Goal: Task Accomplishment & Management: Manage account settings

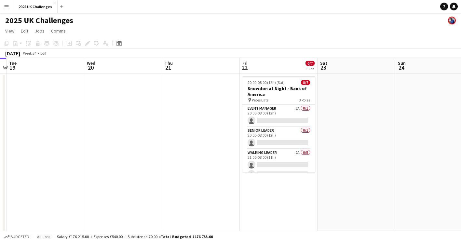
scroll to position [0, 190]
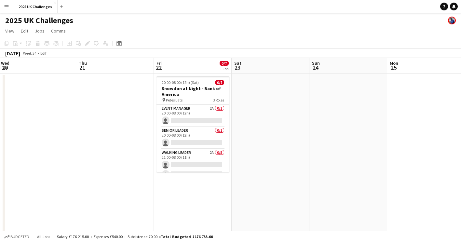
drag, startPoint x: 314, startPoint y: 145, endPoint x: 80, endPoint y: 132, distance: 235.1
click at [80, 132] on app-calendar-viewport "Sun 17 Mon 18 Tue 19 Wed 20 Thu 21 Fri 22 0/7 1 Job Sat 23 Sun 24 Mon 25 Tue 26…" at bounding box center [230, 176] width 461 height 237
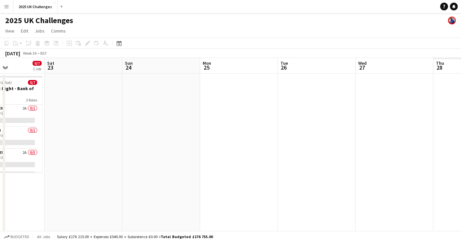
scroll to position [0, 197]
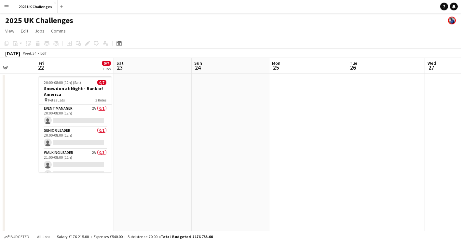
drag, startPoint x: 392, startPoint y: 126, endPoint x: 274, endPoint y: 126, distance: 117.7
click at [274, 126] on app-calendar-viewport "Tue 19 Wed 20 Thu 21 Fri 22 0/7 1 Job Sat 23 Sun 24 Mon 25 Tue 26 Wed 27 Thu 28…" at bounding box center [230, 176] width 461 height 237
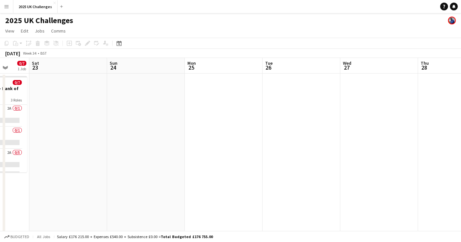
scroll to position [0, 206]
drag, startPoint x: 304, startPoint y: 125, endPoint x: 217, endPoint y: 129, distance: 87.2
click at [217, 129] on app-calendar-viewport "Wed 20 Thu 21 Fri 22 0/7 1 Job Sat 23 Sun 24 Mon 25 Tue 26 Wed 27 Thu 28 Fri 29…" at bounding box center [230, 176] width 461 height 237
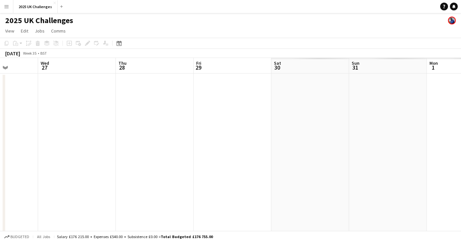
drag, startPoint x: 99, startPoint y: 121, endPoint x: 52, endPoint y: 121, distance: 46.5
click at [52, 121] on app-calendar-viewport "Sun 24 Mon 25 Tue 26 Wed 27 Thu 28 Fri 29 Sat 30 Sun 31 Mon 1 Tue 2 Wed 3" at bounding box center [230, 176] width 461 height 237
drag, startPoint x: 192, startPoint y: 121, endPoint x: 101, endPoint y: 130, distance: 91.8
click at [46, 126] on app-calendar-viewport "Tue 26 Wed 27 Thu 28 Fri 29 Sat 30 Sun 31 Mon 1 Tue 2 Wed 3 Thu 4 Fri 5" at bounding box center [230, 176] width 461 height 237
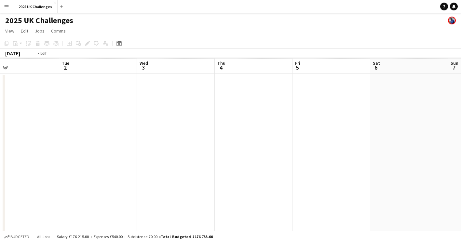
drag, startPoint x: 293, startPoint y: 171, endPoint x: 61, endPoint y: 156, distance: 231.9
click at [61, 156] on app-calendar-viewport "Fri 29 Sat 30 Sun 31 Mon 1 Tue 2 Wed 3 Thu 4 Fri 5 Sat 6 Sun 7 Mon 8" at bounding box center [230, 176] width 461 height 237
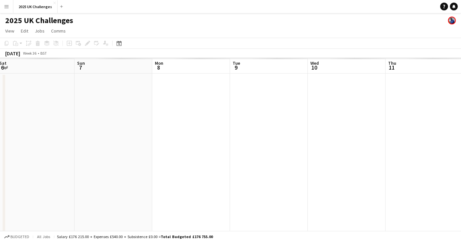
drag, startPoint x: 293, startPoint y: 186, endPoint x: 70, endPoint y: 161, distance: 224.4
click at [49, 165] on app-calendar-viewport "Wed 3 Thu 4 Fri 5 Sat 6 Sun 7 Mon 8 Tue 9 Wed 10 Thu 11 Fri 12 Sat 13" at bounding box center [230, 176] width 461 height 237
drag, startPoint x: 233, startPoint y: 157, endPoint x: 126, endPoint y: 163, distance: 107.1
click at [92, 162] on app-calendar-viewport "Thu 4 Fri 5 Sat 6 Sun 7 Mon 8 Tue 9 Wed 10 Thu 11 Fri 12 Sat 13 Sun 14" at bounding box center [230, 176] width 461 height 237
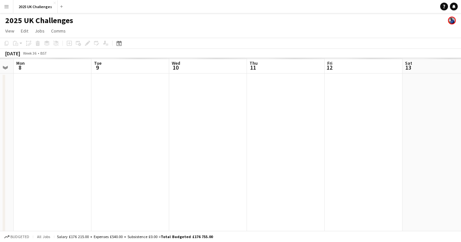
drag, startPoint x: 379, startPoint y: 188, endPoint x: 214, endPoint y: 217, distance: 168.4
click at [442, 201] on app-calendar-viewport "Sat 6 Sun 7 Mon 8 Tue 9 Wed 10 Thu 11 Fri 12 Sat 13 Sun 14 Mon 15 Tue 16" at bounding box center [230, 176] width 461 height 237
drag, startPoint x: 169, startPoint y: 208, endPoint x: 272, endPoint y: 235, distance: 106.7
click at [461, 216] on html "Menu Boards Boards Boards All jobs Status Workforce Workforce My Workforce Recr…" at bounding box center [230, 153] width 461 height 306
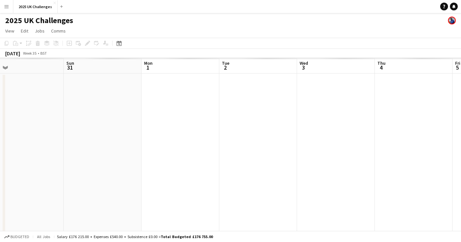
drag, startPoint x: 153, startPoint y: 224, endPoint x: 443, endPoint y: 236, distance: 290.2
click at [461, 228] on html "Menu Boards Boards Boards All jobs Status Workforce Workforce My Workforce Recr…" at bounding box center [230, 153] width 461 height 306
drag, startPoint x: 279, startPoint y: 232, endPoint x: 426, endPoint y: 228, distance: 147.6
click at [426, 228] on app-board "2025 UK Challenges View Day view expanded Day view collapsed Month view Date pi…" at bounding box center [230, 159] width 461 height 293
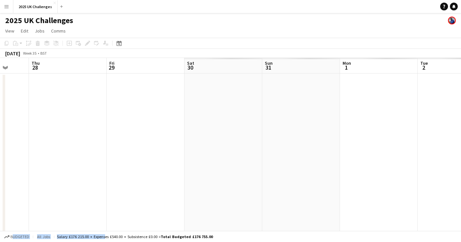
drag, startPoint x: 192, startPoint y: 168, endPoint x: 371, endPoint y: 170, distance: 178.8
click at [461, 145] on html "Menu Boards Boards Boards All jobs Status Workforce Workforce My Workforce Recr…" at bounding box center [230, 153] width 461 height 306
drag, startPoint x: 439, startPoint y: 161, endPoint x: 465, endPoint y: 173, distance: 29.2
click at [461, 173] on html "Menu Boards Boards Boards All jobs Status Workforce Workforce My Workforce Recr…" at bounding box center [230, 153] width 461 height 306
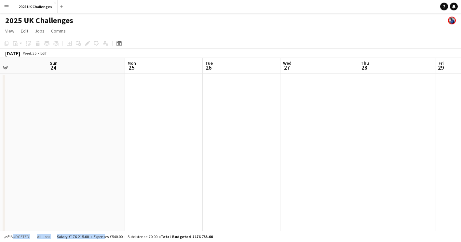
drag, startPoint x: 363, startPoint y: 142, endPoint x: 396, endPoint y: 145, distance: 33.0
click at [395, 143] on app-calendar-viewport "Thu 21 Fri 22 0/7 1 Job Sat 23 Sun 24 Mon 25 Tue 26 Wed 27 Thu 28 Fri 29 Sat 30…" at bounding box center [230, 176] width 461 height 237
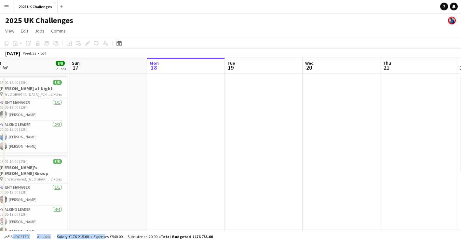
drag, startPoint x: 200, startPoint y: 112, endPoint x: 379, endPoint y: 122, distance: 179.7
click at [379, 122] on app-calendar-viewport "Thu 14 Fri 15 Sat 16 8/8 2 Jobs Sun 17 Mon 18 Tue 19 Wed 20 Thu 21 Fri 22 0/7 1…" at bounding box center [230, 176] width 461 height 237
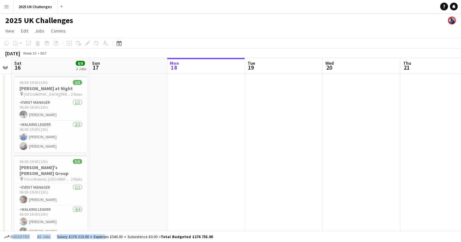
scroll to position [0, 176]
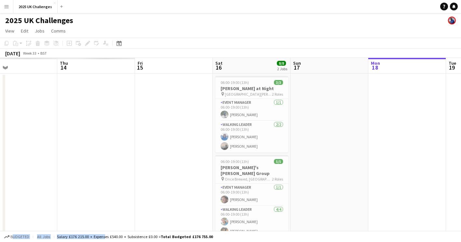
drag, startPoint x: 392, startPoint y: 140, endPoint x: 427, endPoint y: 146, distance: 36.2
click at [427, 146] on app-calendar-viewport "Mon 11 Tue 12 Wed 13 Thu 14 Fri 15 Sat 16 8/8 2 Jobs Sun 17 Mon 18 Tue 19 Wed 2…" at bounding box center [230, 176] width 461 height 237
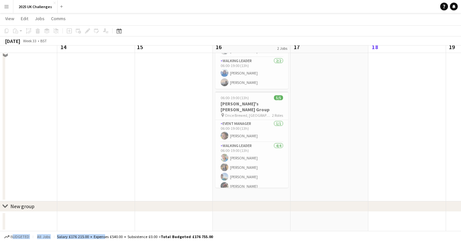
scroll to position [0, 0]
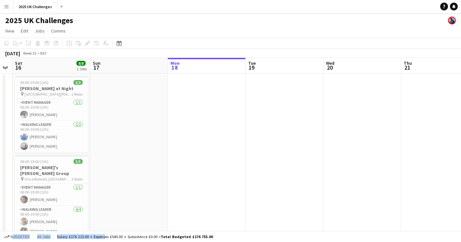
drag, startPoint x: 395, startPoint y: 145, endPoint x: 222, endPoint y: 134, distance: 173.0
click at [222, 134] on app-calendar-viewport "Wed 13 Thu 14 Fri 15 Sat 16 8/8 2 Jobs Sun 17 Mon 18 Tue 19 Wed 20 Thu 21 Fri 2…" at bounding box center [230, 176] width 461 height 237
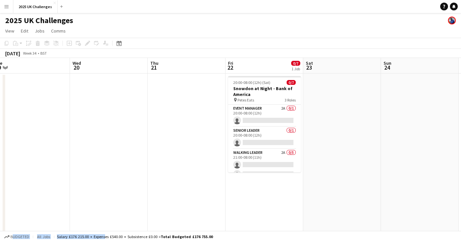
drag, startPoint x: 282, startPoint y: 139, endPoint x: 94, endPoint y: 139, distance: 188.2
click at [94, 139] on app-calendar-viewport "Sat 16 8/8 2 Jobs Sun 17 Mon 18 Tue 19 Wed 20 Thu 21 Fri 22 0/7 1 Job Sat 23 Su…" at bounding box center [230, 176] width 461 height 237
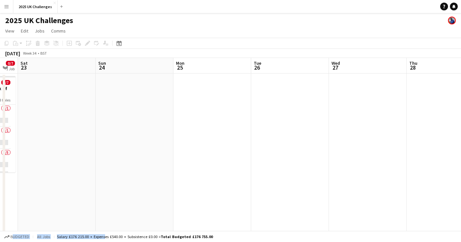
drag, startPoint x: 410, startPoint y: 161, endPoint x: 149, endPoint y: 155, distance: 261.1
click at [124, 156] on app-calendar-viewport "Wed 20 Thu 21 Fri 22 0/7 1 Job Sat 23 Sun 24 Mon 25 Tue 26 Wed 27 Thu 28 Fri 29…" at bounding box center [230, 176] width 461 height 237
drag, startPoint x: 136, startPoint y: 154, endPoint x: 116, endPoint y: 149, distance: 20.6
click at [112, 151] on app-calendar-viewport "Sat 23 Sun 24 Mon 25 Tue 26 Wed 27 Thu 28 Fri 29 Sat 30 Sun 31 Mon 1 Tue 2" at bounding box center [230, 176] width 461 height 237
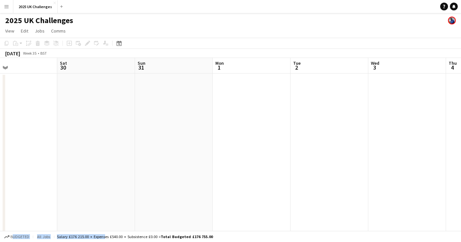
drag, startPoint x: 314, startPoint y: 167, endPoint x: 42, endPoint y: 149, distance: 272.7
click at [42, 149] on app-calendar-viewport "Tue 26 Wed 27 Thu 28 Fri 29 Sat 30 Sun 31 Mon 1 Tue 2 Wed 3 Thu 4 Fri 5" at bounding box center [230, 176] width 461 height 237
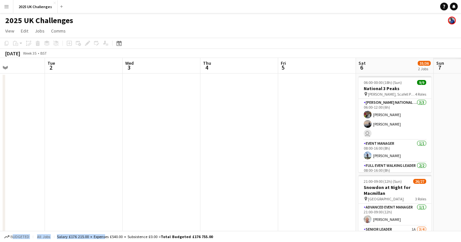
drag, startPoint x: 42, startPoint y: 137, endPoint x: 28, endPoint y: 136, distance: 13.7
click at [28, 136] on app-calendar-viewport "Sat 30 Sun 31 Mon 1 Tue 2 Wed 3 Thu 4 Fri 5 Sat 6 35/36 2 Jobs Sun 7 Mon 8 Tue …" at bounding box center [230, 186] width 461 height 256
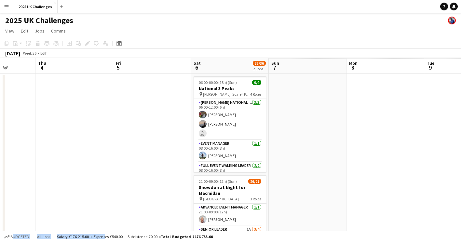
drag, startPoint x: 193, startPoint y: 154, endPoint x: 40, endPoint y: 141, distance: 153.7
click at [40, 141] on app-calendar-viewport "Mon 1 Tue 2 Wed 3 Thu 4 Fri 5 Sat 6 35/36 2 Jobs Sun 7 Mon 8 Tue 9 Wed 10 Thu 1…" at bounding box center [230, 186] width 461 height 256
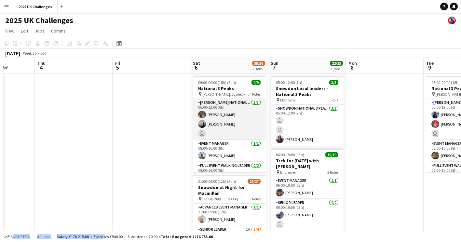
click at [221, 129] on app-card-role "[PERSON_NAME] National 3 Peaks Walking Leader [DATE] 06:00-12:00 (6h) [PERSON_N…" at bounding box center [229, 119] width 73 height 41
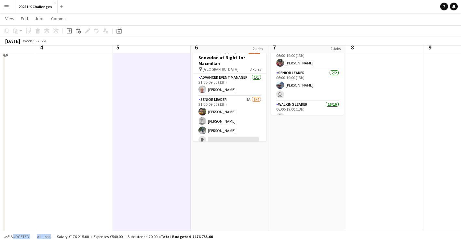
scroll to position [130, 0]
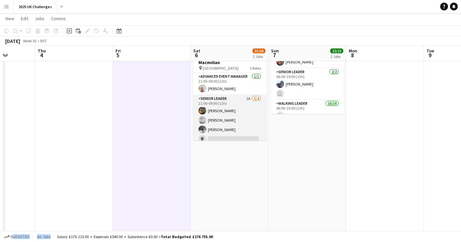
click at [241, 129] on app-card-role "Senior Leader 1A [DATE] 21:00-09:00 (12h) [PERSON_NAME] [PERSON_NAME] [PERSON_N…" at bounding box center [229, 120] width 73 height 50
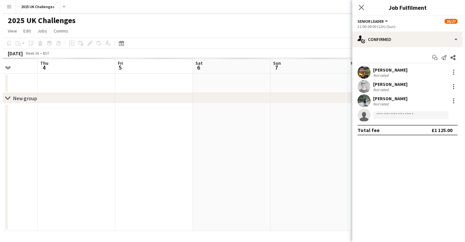
scroll to position [0, 0]
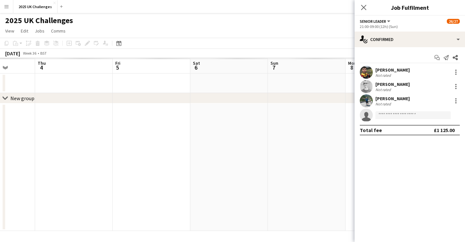
click at [320, 166] on app-date-cell at bounding box center [307, 166] width 78 height 127
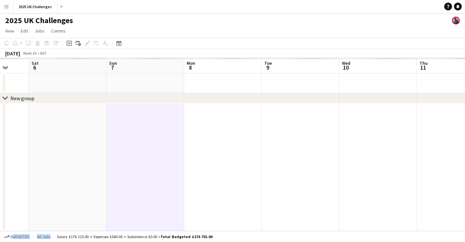
scroll to position [0, 170]
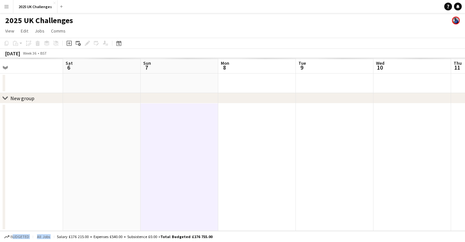
drag, startPoint x: 342, startPoint y: 148, endPoint x: 274, endPoint y: 174, distance: 73.0
click at [306, 172] on app-calendar-viewport "Wed 3 Thu 4 Fri 5 Sat 6 Sun 7 Mon 8 Tue 9 Wed 10 Thu 11 Fri 12 Sat 13" at bounding box center [232, 144] width 465 height 173
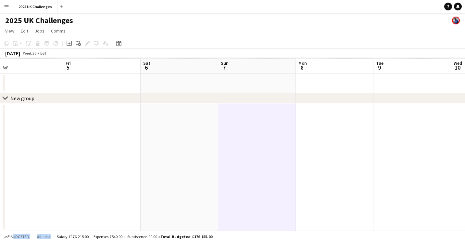
click at [202, 83] on app-date-cell at bounding box center [180, 83] width 78 height 20
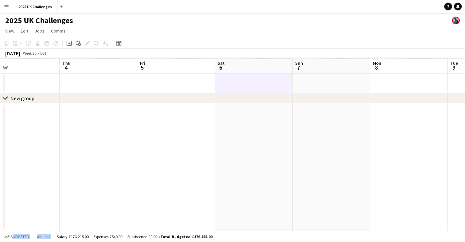
drag, startPoint x: 149, startPoint y: 151, endPoint x: 199, endPoint y: 169, distance: 52.9
click at [217, 192] on app-calendar-viewport "Sun 31 Mon 1 Tue 2 Wed 3 Thu 4 Fri 5 Sat 6 Sun 7 Mon 8 Tue 9 Wed 10" at bounding box center [232, 144] width 465 height 173
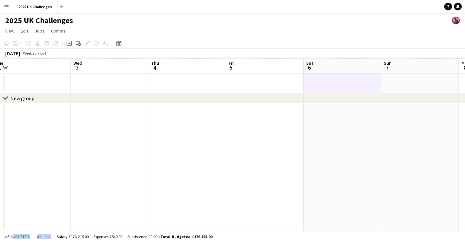
drag, startPoint x: 238, startPoint y: 153, endPoint x: 60, endPoint y: 171, distance: 178.1
click at [60, 171] on app-calendar-viewport "Sat 30 Sun 31 Mon 1 Tue 2 Wed 3 Thu 4 Fri 5 Sat 6 Sun 7 Mon 8 Tue 9" at bounding box center [232, 144] width 465 height 173
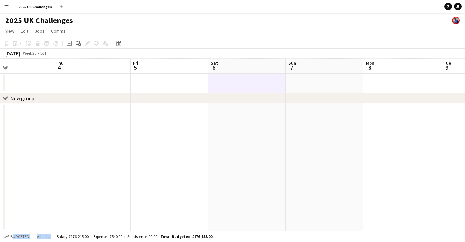
drag, startPoint x: 339, startPoint y: 195, endPoint x: 6, endPoint y: 173, distance: 333.6
click at [0, 174] on html "Menu Boards Boards Boards All jobs Status Workforce Workforce My Workforce Recr…" at bounding box center [232, 121] width 465 height 242
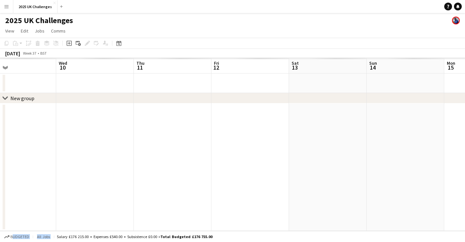
drag, startPoint x: 149, startPoint y: 166, endPoint x: 3, endPoint y: 138, distance: 149.0
click at [0, 143] on html "Menu Boards Boards Boards All jobs Status Workforce Workforce My Workforce Recr…" at bounding box center [232, 121] width 465 height 242
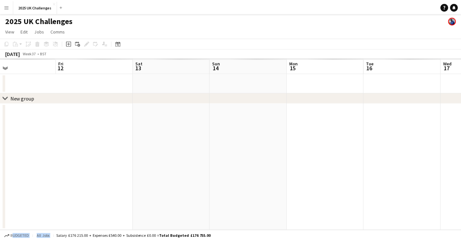
scroll to position [0, 160]
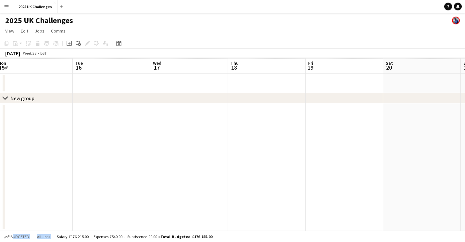
drag, startPoint x: 231, startPoint y: 146, endPoint x: -1, endPoint y: 139, distance: 232.9
click at [0, 139] on html "Menu Boards Boards Boards All jobs Status Workforce Workforce My Workforce Recr…" at bounding box center [232, 121] width 465 height 242
drag, startPoint x: 230, startPoint y: 42, endPoint x: 183, endPoint y: 10, distance: 56.3
click at [230, 41] on app-toolbar "Copy Paste Paste Ctrl+V Paste with crew Ctrl+Shift+V Paste linked Job [GEOGRAPH…" at bounding box center [232, 43] width 465 height 11
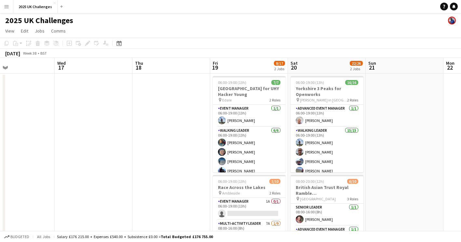
scroll to position [0, 209]
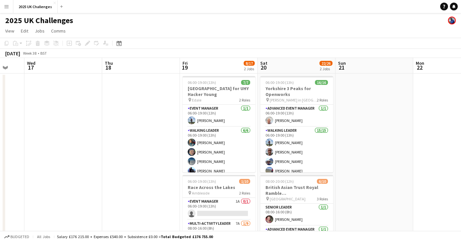
drag, startPoint x: 268, startPoint y: 182, endPoint x: 142, endPoint y: 175, distance: 126.3
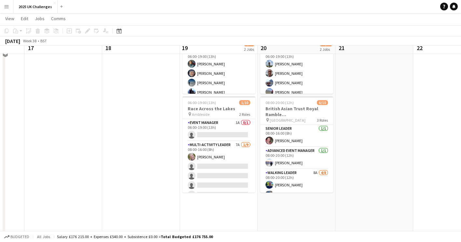
scroll to position [65, 0]
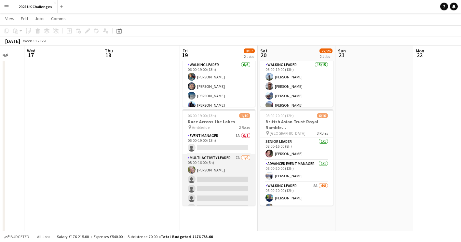
click at [222, 183] on app-card-role "Multi-Activity Leader 7A [DATE] 08:00-16:00 (8h) [PERSON_NAME] single-neutral-a…" at bounding box center [218, 203] width 73 height 98
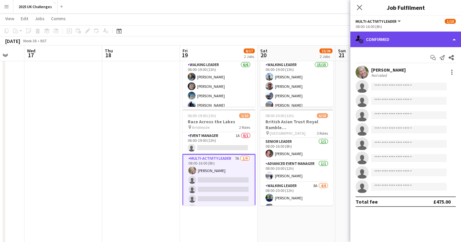
click at [410, 44] on div "single-neutral-actions-check-2 Confirmed" at bounding box center [405, 40] width 111 height 16
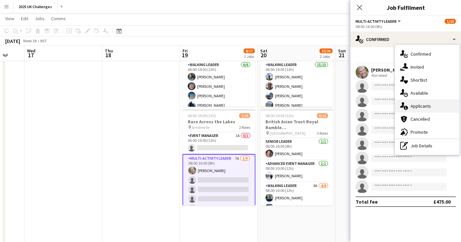
click at [420, 103] on div "single-neutral-actions-information Applicants" at bounding box center [427, 105] width 64 height 13
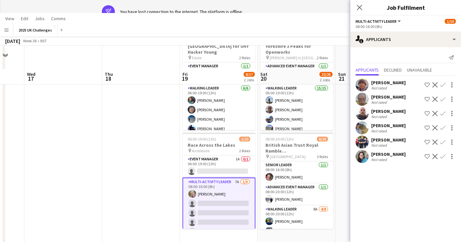
scroll to position [0, 0]
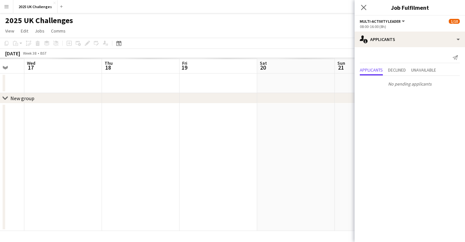
click at [240, 40] on app-toolbar "Copy Paste Paste Ctrl+V Paste with crew Ctrl+Shift+V Paste linked Job [GEOGRAPH…" at bounding box center [232, 43] width 465 height 11
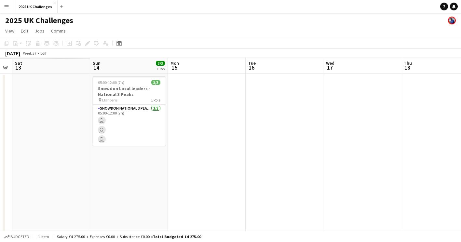
drag, startPoint x: 90, startPoint y: 131, endPoint x: 389, endPoint y: 134, distance: 298.8
click at [389, 134] on app-calendar-viewport "Thu 11 Fri 12 Sat 13 Sun 14 3/3 1 Job Mon 15 Tue 16 Wed 17 Thu 18 Fri 19 8/17 2…" at bounding box center [230, 186] width 461 height 256
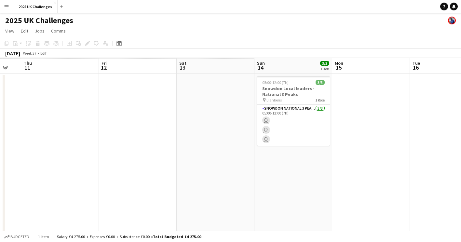
drag, startPoint x: 207, startPoint y: 169, endPoint x: 439, endPoint y: 161, distance: 231.9
click at [449, 158] on app-calendar-viewport "Tue 9 Wed 10 Thu 11 Fri 12 Sat 13 Sun 14 3/3 1 Job Mon 15 Tue 16 Wed 17 Thu 18 …" at bounding box center [230, 186] width 461 height 256
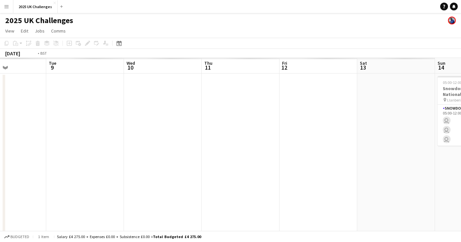
drag, startPoint x: 338, startPoint y: 172, endPoint x: 427, endPoint y: 186, distance: 90.2
click at [432, 186] on app-calendar-viewport "Sat 6 Sun 7 Mon 8 Tue 9 Wed 10 Thu 11 Fri 12 Sat 13 Sun 14 3/3 1 Job Mon 15 Tue…" at bounding box center [230, 186] width 461 height 256
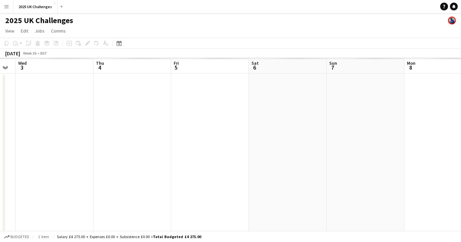
drag, startPoint x: 253, startPoint y: 151, endPoint x: 380, endPoint y: 154, distance: 126.5
click at [380, 154] on app-calendar-viewport "Mon 1 Tue 2 Wed 3 Thu 4 Fri 5 Sat 6 Sun 7 Mon 8 Tue 9 Wed 10 Thu 11" at bounding box center [230, 186] width 461 height 256
drag, startPoint x: 282, startPoint y: 159, endPoint x: 119, endPoint y: 138, distance: 164.5
click at [119, 138] on app-calendar-viewport "Tue 2 Wed 3 Thu 4 Fri 5 Sat 6 Sun 7 Mon 8 Tue 9 Wed 10 Thu 11 Fri 12" at bounding box center [230, 186] width 461 height 256
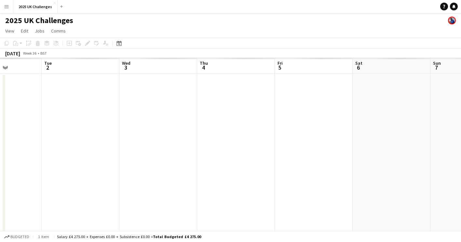
drag, startPoint x: 23, startPoint y: 196, endPoint x: 365, endPoint y: 195, distance: 342.3
click at [365, 195] on app-calendar-viewport "Sat 30 Sun 31 Mon 1 Tue 2 Wed 3 Thu 4 Fri 5 Sat 6 Sun 7 Mon 8 Tue 9" at bounding box center [230, 186] width 461 height 256
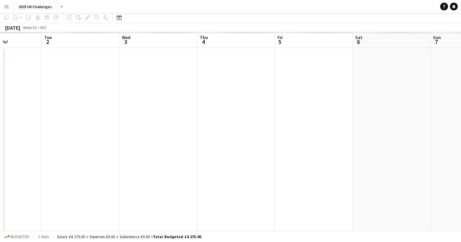
scroll to position [0, 0]
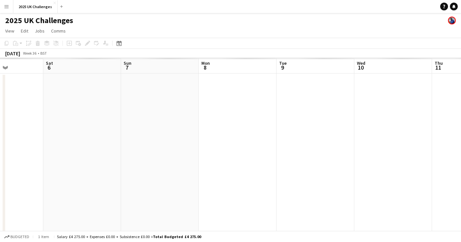
drag, startPoint x: 282, startPoint y: 144, endPoint x: 57, endPoint y: 144, distance: 225.3
click at [27, 151] on app-calendar-viewport "Tue 2 Wed 3 Thu 4 Fri 5 Sat 6 Sun 7 Mon 8 Tue 9 Wed 10 Thu 11 Fri 12" at bounding box center [230, 186] width 461 height 256
drag, startPoint x: 123, startPoint y: 164, endPoint x: 0, endPoint y: 166, distance: 122.9
click at [0, 167] on html "Menu Boards Boards Boards All jobs Status Workforce Workforce My Workforce Recr…" at bounding box center [230, 162] width 461 height 325
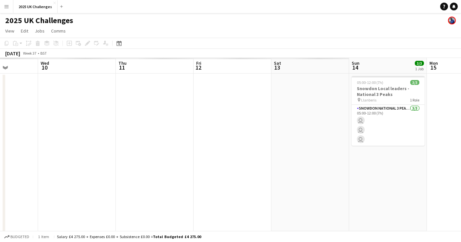
drag, startPoint x: 119, startPoint y: 156, endPoint x: -1, endPoint y: 165, distance: 120.3
click at [0, 165] on html "Menu Boards Boards Boards All jobs Status Workforce Workforce My Workforce Recr…" at bounding box center [230, 162] width 461 height 325
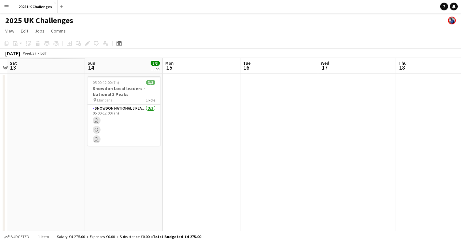
drag, startPoint x: 222, startPoint y: 168, endPoint x: -1, endPoint y: 153, distance: 224.1
click at [0, 153] on html "Menu Boards Boards Boards All jobs Status Workforce Workforce My Workforce Recr…" at bounding box center [230, 162] width 461 height 325
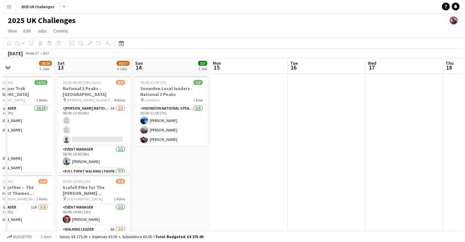
scroll to position [0, 185]
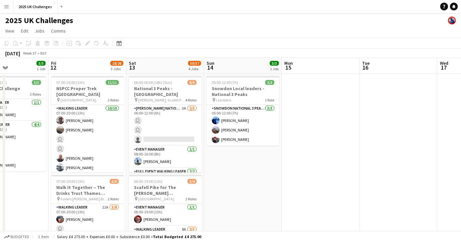
drag, startPoint x: 160, startPoint y: 159, endPoint x: 156, endPoint y: 161, distance: 3.8
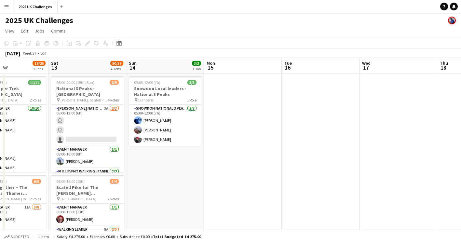
click at [10, 4] on button "Menu" at bounding box center [6, 6] width 13 height 13
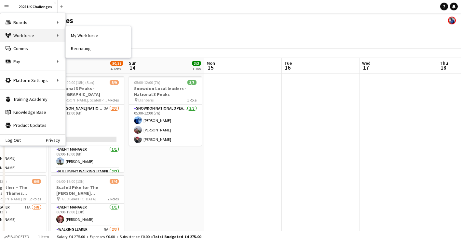
click at [23, 37] on div "Workforce Workforce" at bounding box center [32, 35] width 65 height 13
click at [91, 33] on link "My Workforce" at bounding box center [98, 35] width 65 height 13
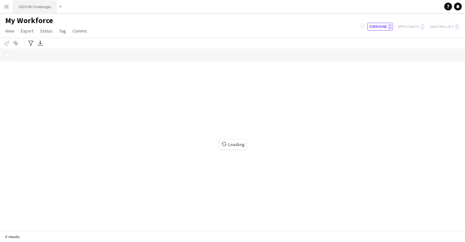
click at [45, 7] on button "2025 UK Challenges Close" at bounding box center [34, 6] width 43 height 13
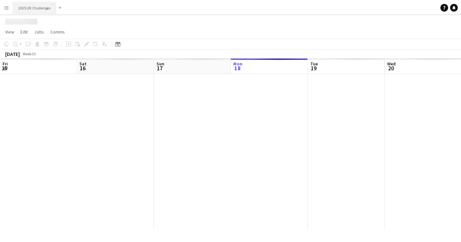
scroll to position [0, 155]
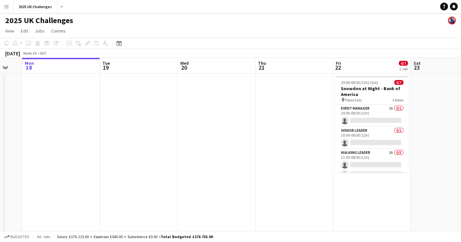
drag, startPoint x: 278, startPoint y: 214, endPoint x: 94, endPoint y: 194, distance: 184.8
click at [94, 194] on app-calendar-viewport "Fri 15 Sat 16 8/8 2 Jobs Sun 17 Mon 18 Tue 19 Wed 20 Thu 21 Fri 22 0/7 1 Job Sa…" at bounding box center [230, 176] width 461 height 237
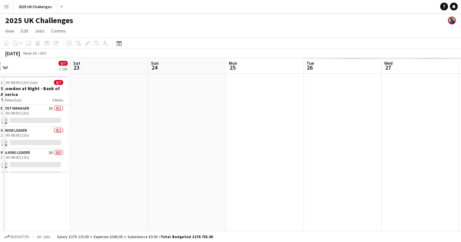
drag, startPoint x: 85, startPoint y: 188, endPoint x: 77, endPoint y: 186, distance: 8.2
click at [77, 186] on app-calendar-viewport "Tue 19 Wed 20 Thu 21 Fri 22 0/7 1 Job Sat 23 Sun 24 Mon 25 Tue 26 Wed 27 Thu 28…" at bounding box center [230, 176] width 461 height 237
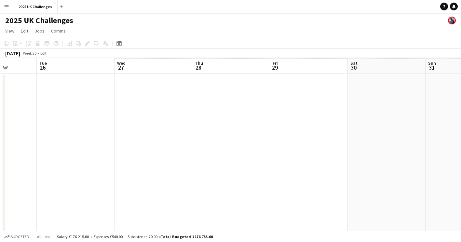
drag, startPoint x: 194, startPoint y: 193, endPoint x: 184, endPoint y: 195, distance: 10.6
click at [179, 195] on app-calendar-viewport "Sat 23 Sun 24 Mon 25 Tue 26 Wed 27 Thu 28 Fri 29 Sat 30 Sun 31 Mon 1 Tue 2" at bounding box center [230, 176] width 461 height 237
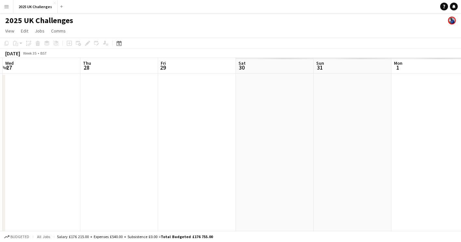
drag, startPoint x: 280, startPoint y: 169, endPoint x: 270, endPoint y: 169, distance: 10.4
click at [270, 169] on app-calendar-viewport "Sun 24 Mon 25 Tue 26 Wed 27 Thu 28 Fri 29 Sat 30 Sun 31 Mon 1 Tue 2 Wed 3" at bounding box center [230, 176] width 461 height 237
drag, startPoint x: 232, startPoint y: 165, endPoint x: 170, endPoint y: 165, distance: 61.8
click at [170, 165] on app-calendar-viewport "Wed 27 Thu 28 Fri 29 Sat 30 Sun 31 Mon 1 Tue 2 Wed 3 Thu 4 Fri 5 Sat 6" at bounding box center [230, 176] width 461 height 237
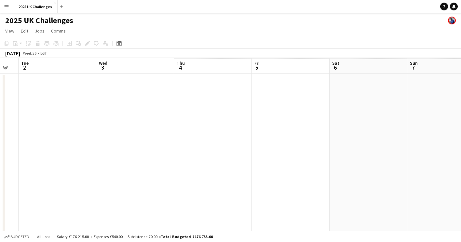
drag, startPoint x: 350, startPoint y: 170, endPoint x: 147, endPoint y: 161, distance: 203.3
click at [147, 161] on app-calendar-viewport "Sat 30 Sun 31 Mon 1 Tue 2 Wed 3 Thu 4 Fri 5 Sat 6 Sun 7 Mon 8 Tue 9" at bounding box center [230, 176] width 461 height 237
drag, startPoint x: 294, startPoint y: 160, endPoint x: 307, endPoint y: 183, distance: 26.2
click at [347, 176] on app-calendar-viewport "Mon 1 Tue 2 Wed 3 Thu 4 Fri 5 Sat 6 Sun 7 Mon 8 Tue 9 Wed 10 Thu 11" at bounding box center [230, 176] width 461 height 237
drag, startPoint x: 368, startPoint y: 185, endPoint x: 327, endPoint y: 189, distance: 40.8
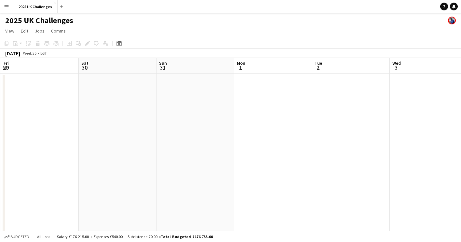
click at [403, 185] on app-calendar-viewport "Wed 27 Thu 28 Fri 29 Sat 30 Sun 31 Mon 1 Tue 2 Wed 3 Thu 4 Fri 5 Sat 6" at bounding box center [230, 176] width 461 height 237
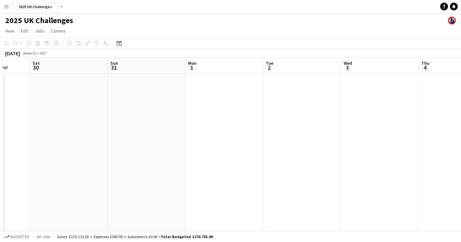
drag, startPoint x: 177, startPoint y: 181, endPoint x: 431, endPoint y: 182, distance: 253.9
click at [431, 182] on app-calendar-viewport "Wed 27 Thu 28 Fri 29 Sat 30 Sun 31 Mon 1 Tue 2 Wed 3 Thu 4 Fri 5 Sat 6" at bounding box center [230, 176] width 461 height 237
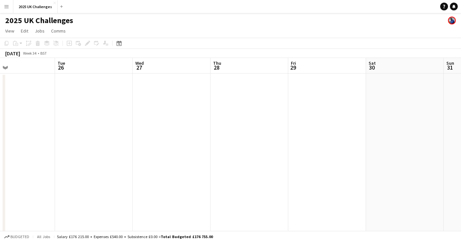
drag, startPoint x: 284, startPoint y: 166, endPoint x: 358, endPoint y: 172, distance: 74.0
click at [404, 169] on app-calendar-viewport "Sat 23 Sun 24 Mon 25 Tue 26 Wed 27 Thu 28 Fri 29 Sat 30 Sun 31 Mon 1 Tue 2" at bounding box center [230, 176] width 461 height 237
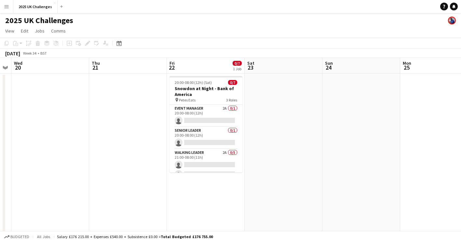
drag, startPoint x: 216, startPoint y: 167, endPoint x: 401, endPoint y: 169, distance: 184.3
click at [401, 169] on app-calendar-viewport "Mon 18 Tue 19 Wed 20 Thu 21 Fri 22 0/7 1 Job Sat 23 Sun 24 Mon 25 Tue 26 Wed 27…" at bounding box center [230, 176] width 461 height 237
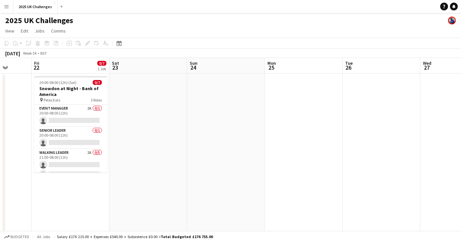
drag, startPoint x: 441, startPoint y: 174, endPoint x: 294, endPoint y: 177, distance: 147.0
click at [144, 188] on app-calendar-viewport "Mon 18 Tue 19 Wed 20 Thu 21 Fri 22 0/7 1 Job Sat 23 Sun 24 Mon 25 Tue 26 Wed 27…" at bounding box center [230, 176] width 461 height 237
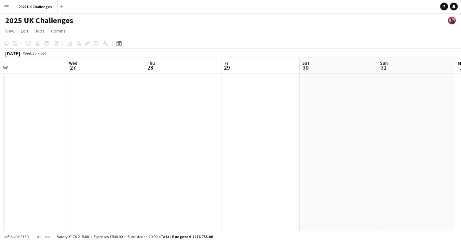
drag, startPoint x: 253, startPoint y: 176, endPoint x: 138, endPoint y: 180, distance: 115.5
click at [138, 180] on app-calendar-viewport "Sat 23 Sun 24 Mon 25 Tue 26 Wed 27 Thu 28 Fri 29 Sat 30 Sun 31 Mon 1 Tue 2" at bounding box center [230, 176] width 461 height 237
drag, startPoint x: 243, startPoint y: 174, endPoint x: 223, endPoint y: 155, distance: 27.6
click at [84, 167] on app-calendar-viewport "Mon 25 Tue 26 Wed 27 Thu 28 Fri 29 Sat 30 Sun 31 Mon 1 Tue 2 Wed 3 Thu 4" at bounding box center [230, 176] width 461 height 237
drag, startPoint x: 224, startPoint y: 154, endPoint x: 80, endPoint y: 162, distance: 144.2
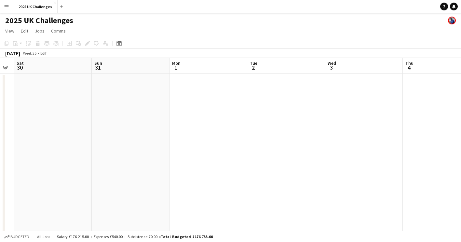
click at [80, 162] on app-calendar-viewport "Wed 27 Thu 28 Fri 29 Sat 30 Sun 31 Mon 1 Tue 2 Wed 3 Thu 4 Fri 5 Sat 6" at bounding box center [230, 176] width 461 height 237
drag, startPoint x: 210, startPoint y: 149, endPoint x: 140, endPoint y: 154, distance: 70.1
click at [64, 156] on app-calendar-viewport "Wed 27 Thu 28 Fri 29 Sat 30 Sun 31 Mon 1 Tue 2 Wed 3 Thu 4 Fri 5 Sat 6 35/36 2 …" at bounding box center [230, 235] width 461 height 355
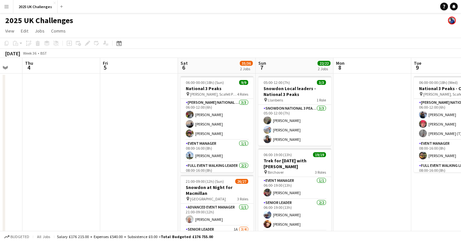
drag, startPoint x: 294, startPoint y: 163, endPoint x: 31, endPoint y: 156, distance: 263.4
click at [31, 156] on app-calendar-viewport "Mon 1 Tue 2 Wed 3 Thu 4 Fri 5 Sat 6 35/36 2 Jobs Sun 7 22/22 2 Jobs Mon 8 Tue 9…" at bounding box center [230, 235] width 461 height 355
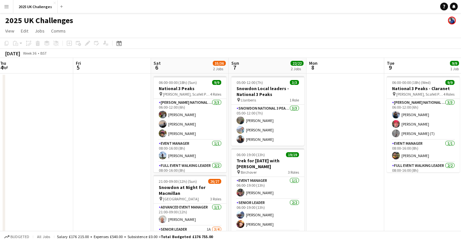
scroll to position [0, 239]
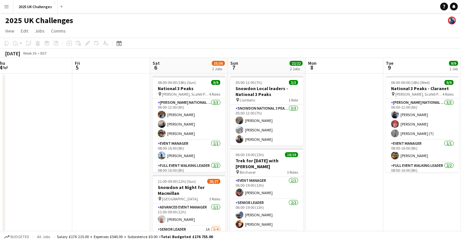
drag, startPoint x: 102, startPoint y: 157, endPoint x: 74, endPoint y: 160, distance: 28.1
click at [74, 160] on app-calendar-viewport "Mon 1 Tue 2 Wed 3 Thu 4 Fri 5 Sat 6 35/36 2 Jobs Sun 7 22/22 2 Jobs Mon 8 Tue 9…" at bounding box center [230, 235] width 461 height 355
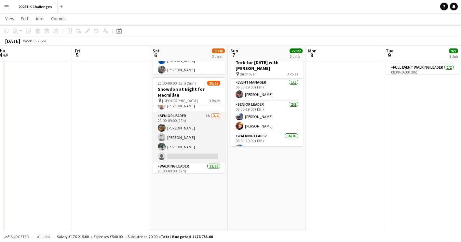
scroll to position [0, 0]
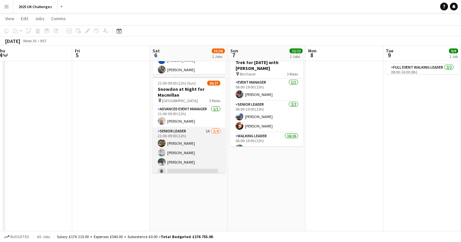
click at [216, 154] on app-card-role "Senior Leader 1A [DATE] 21:00-09:00 (12h) [PERSON_NAME] [PERSON_NAME] [PERSON_N…" at bounding box center [188, 152] width 73 height 50
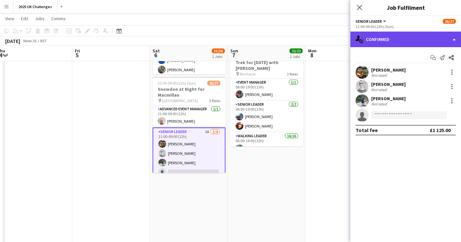
click at [407, 38] on div "single-neutral-actions-check-2 Confirmed" at bounding box center [405, 40] width 111 height 16
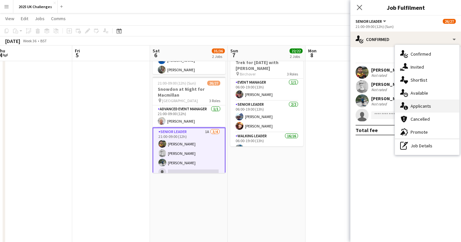
click at [424, 107] on div "single-neutral-actions-information Applicants" at bounding box center [427, 105] width 64 height 13
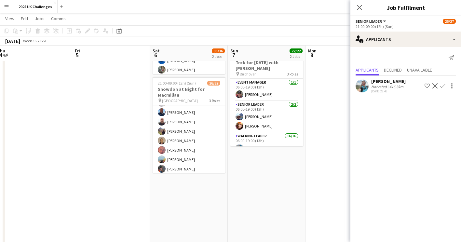
scroll to position [226, 0]
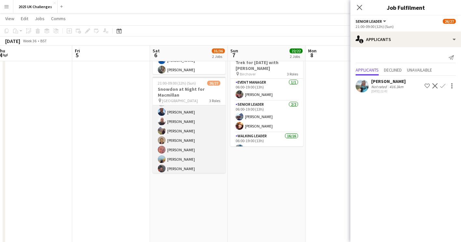
click at [180, 146] on app-card-role "Walking Leader 22/22 21:00-09:00 (12h) [PERSON_NAME] [PERSON_NAME] [PERSON_NAME…" at bounding box center [188, 64] width 73 height 222
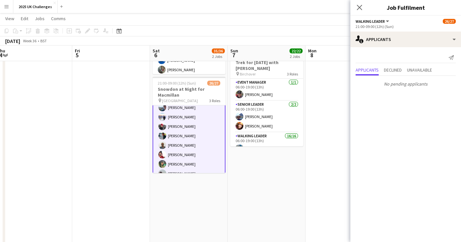
scroll to position [64, 0]
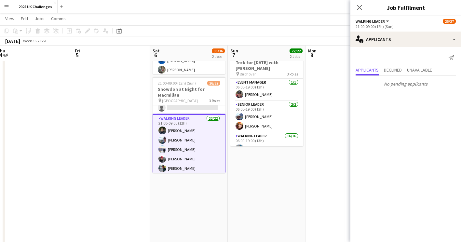
click at [178, 148] on app-card-role "Walking Leader 22/22 21:00-09:00 (12h) [PERSON_NAME] [PERSON_NAME] [PERSON_NAME…" at bounding box center [188, 225] width 73 height 223
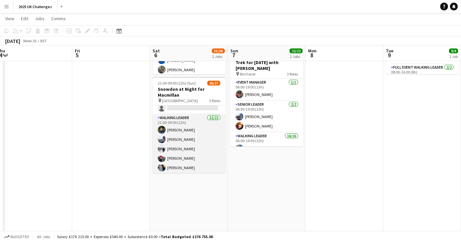
click at [178, 148] on app-card-role "Walking Leader 22/22 21:00-09:00 (12h) [PERSON_NAME] [PERSON_NAME] [PERSON_NAME…" at bounding box center [188, 225] width 73 height 222
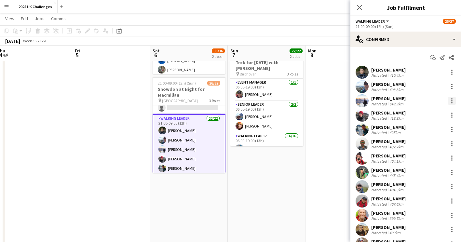
click at [448, 100] on div at bounding box center [452, 101] width 8 height 8
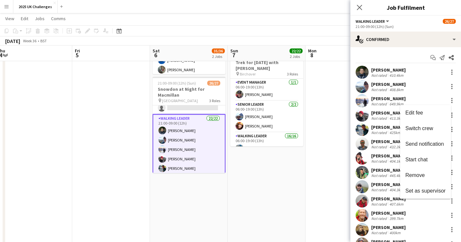
drag, startPoint x: 420, startPoint y: 173, endPoint x: 402, endPoint y: 172, distance: 18.2
click at [420, 173] on span "Remove" at bounding box center [415, 175] width 20 height 6
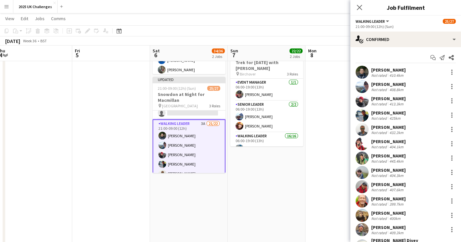
click at [276, 163] on app-date-cell "05:00-12:00 (7h) 3/3 Snowdon Local leaders - National 3 Peaks pin Llanberis 1 R…" at bounding box center [267, 129] width 78 height 309
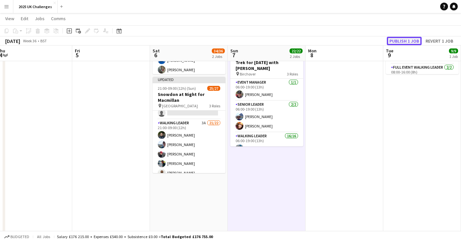
click at [406, 40] on button "Publish 1 job" at bounding box center [403, 41] width 35 height 8
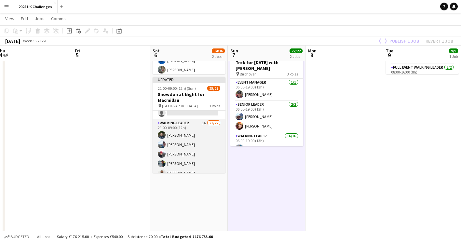
scroll to position [0, 0]
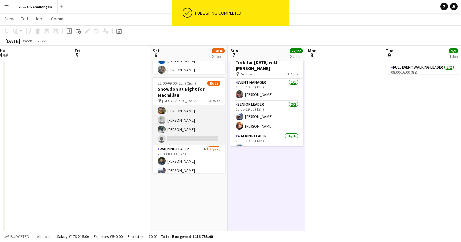
click at [183, 137] on app-card-role "Senior Leader 1A [DATE] 21:00-09:00 (12h) [PERSON_NAME] [PERSON_NAME] [PERSON_N…" at bounding box center [188, 120] width 73 height 50
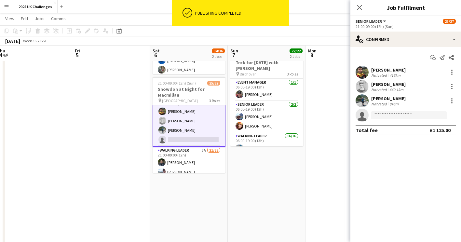
scroll to position [33, 0]
click at [390, 115] on input at bounding box center [408, 115] width 75 height 8
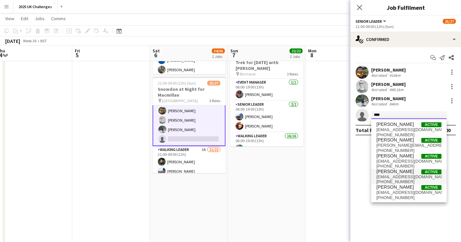
type input "****"
click at [388, 177] on span "[EMAIL_ADDRESS][DOMAIN_NAME]" at bounding box center [408, 176] width 65 height 5
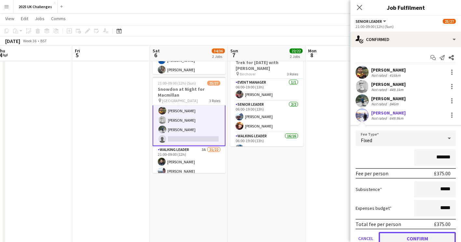
click at [424, 237] on button "Confirm" at bounding box center [416, 238] width 77 height 13
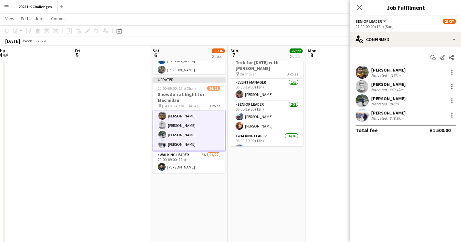
click at [335, 194] on app-date-cell at bounding box center [344, 129] width 78 height 309
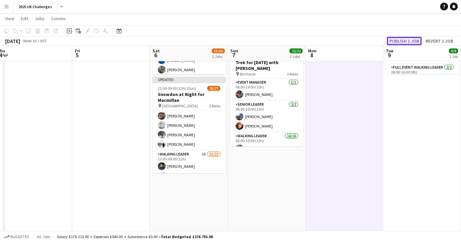
click at [411, 40] on button "Publish 1 job" at bounding box center [403, 41] width 35 height 8
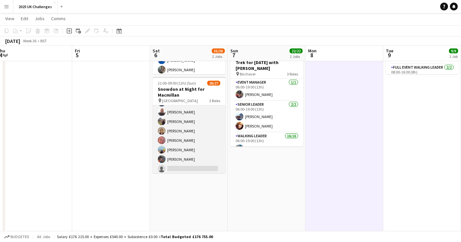
click at [194, 156] on app-card-role "Walking Leader 3A 21/22 21:00-09:00 (12h) [PERSON_NAME] [PERSON_NAME] [PERSON_N…" at bounding box center [188, 64] width 73 height 222
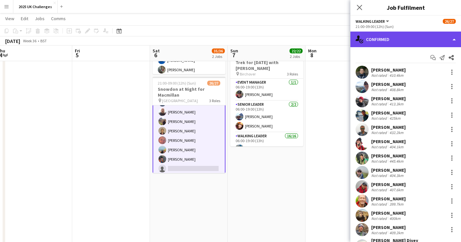
click at [412, 37] on div "single-neutral-actions-check-2 Confirmed" at bounding box center [405, 40] width 111 height 16
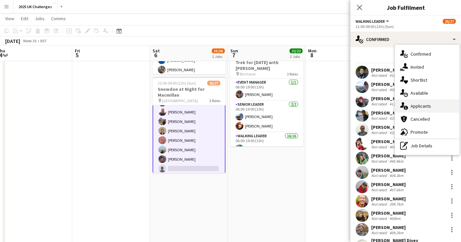
click at [421, 107] on div "single-neutral-actions-information Applicants" at bounding box center [427, 105] width 64 height 13
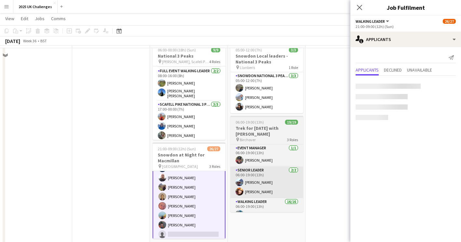
scroll to position [0, 0]
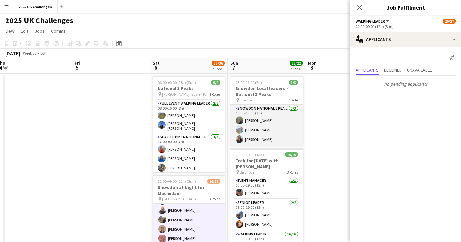
click at [278, 115] on app-card-role "Snowdon National 3 Peaks Walking Leader [DATE] 05:00-12:00 (7h) [PERSON_NAME] […" at bounding box center [266, 125] width 73 height 41
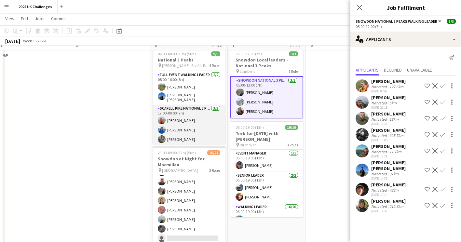
scroll to position [65, 0]
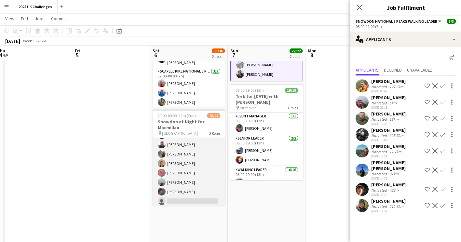
click at [203, 185] on app-card-role "Walking Leader 3A 21/22 21:00-09:00 (12h) [PERSON_NAME] [PERSON_NAME] [PERSON_N…" at bounding box center [188, 96] width 73 height 222
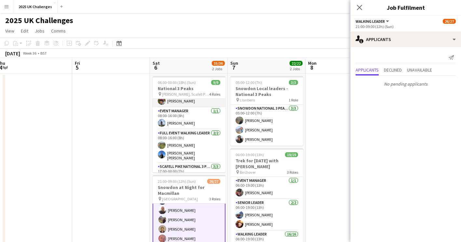
scroll to position [62, 0]
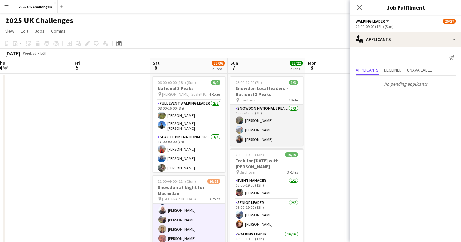
click at [278, 134] on app-card-role "Snowdon National 3 Peaks Walking Leader [DATE] 05:00-12:00 (7h) [PERSON_NAME] […" at bounding box center [266, 125] width 73 height 41
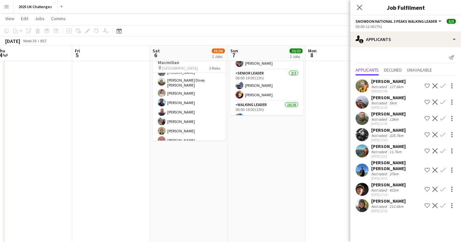
scroll to position [0, 0]
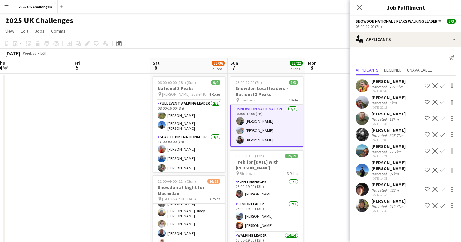
click at [328, 123] on app-date-cell at bounding box center [344, 227] width 78 height 309
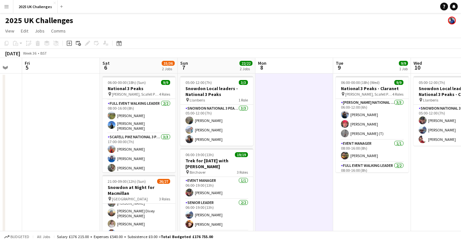
drag, startPoint x: 346, startPoint y: 148, endPoint x: 136, endPoint y: 130, distance: 210.5
click at [136, 130] on app-calendar-viewport "Tue 2 Wed 3 Thu 4 Fri 5 Sat 6 35/36 2 Jobs Sun 7 22/22 2 Jobs Mon 8 Tue 9 9/9 1…" at bounding box center [230, 235] width 461 height 355
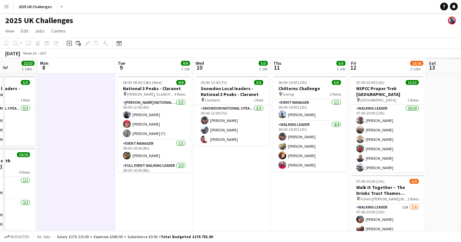
scroll to position [0, 214]
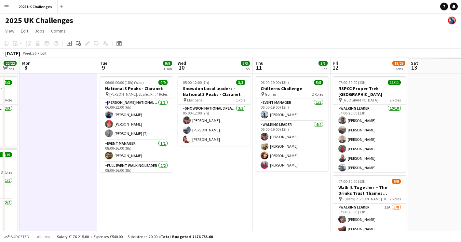
drag, startPoint x: 268, startPoint y: 177, endPoint x: 203, endPoint y: 174, distance: 65.1
click at [203, 174] on app-calendar-viewport "Fri 5 Sat 6 35/36 2 Jobs Sun 7 22/22 2 Jobs Mon 8 Tue 9 9/9 1 Job Wed 10 3/3 1 …" at bounding box center [230, 235] width 461 height 355
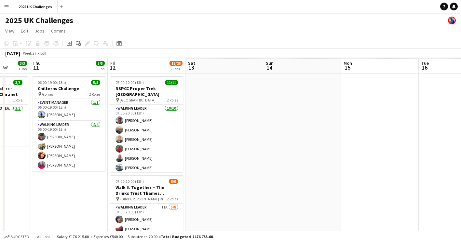
scroll to position [0, 207]
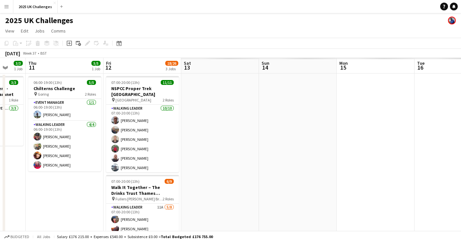
drag, startPoint x: 380, startPoint y: 161, endPoint x: 231, endPoint y: 159, distance: 148.9
click at [231, 159] on app-calendar-viewport "Mon 8 Tue 9 9/9 1 Job Wed 10 3/3 1 Job Thu 11 5/5 1 Job Fri 12 18/26 3 Jobs Sat…" at bounding box center [230, 235] width 461 height 355
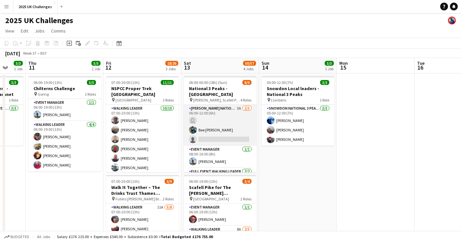
click at [221, 134] on app-card-role "[PERSON_NAME] National 3 Peaks Walking Leader 3A [DATE] 06:00-12:00 (6h) user B…" at bounding box center [220, 125] width 73 height 41
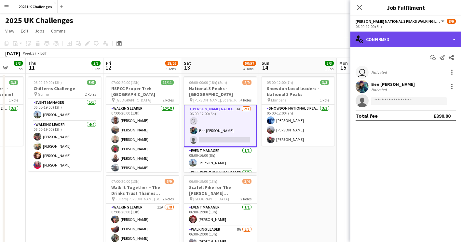
click at [403, 42] on div "single-neutral-actions-check-2 Confirmed" at bounding box center [405, 40] width 111 height 16
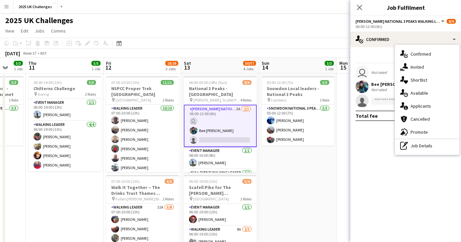
click at [415, 104] on div "single-neutral-actions-information Applicants" at bounding box center [427, 105] width 64 height 13
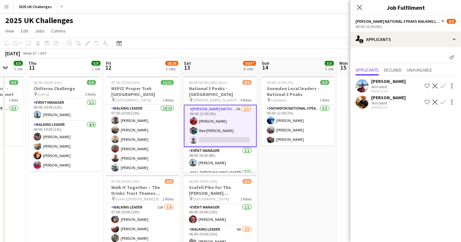
click at [441, 101] on app-icon "Confirm" at bounding box center [442, 101] width 5 height 5
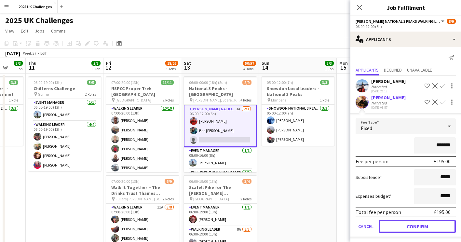
click at [425, 229] on button "Confirm" at bounding box center [416, 226] width 77 height 13
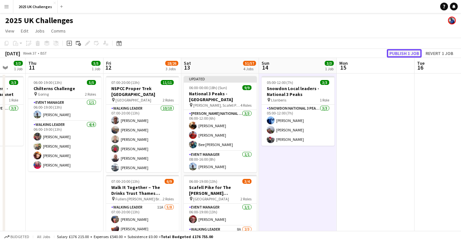
click at [408, 54] on button "Publish 1 job" at bounding box center [403, 53] width 35 height 8
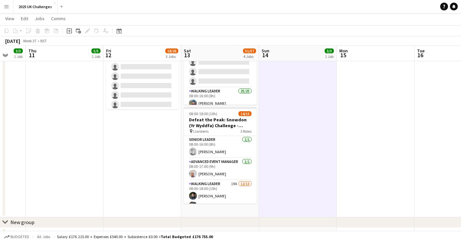
scroll to position [276, 0]
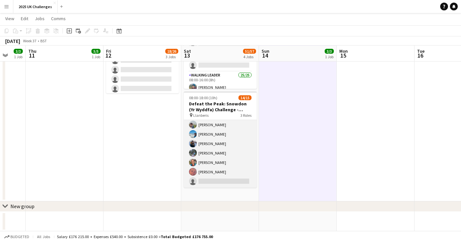
click at [219, 178] on app-card-role "Walking Leader 19A [DATE] 08:00-18:00 (10h) [PERSON_NAME] [PERSON_NAME] [PERSON…" at bounding box center [220, 119] width 73 height 135
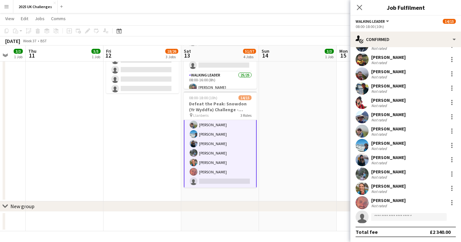
scroll to position [27, 0]
click at [388, 215] on input at bounding box center [408, 217] width 75 height 8
type input "*"
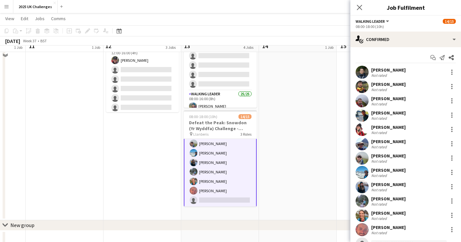
scroll to position [243, 0]
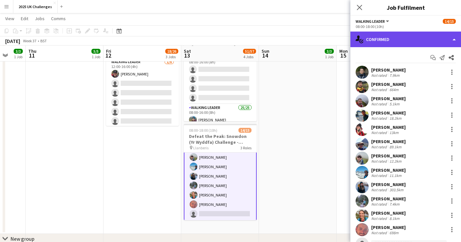
click at [394, 38] on div "single-neutral-actions-check-2 Confirmed" at bounding box center [405, 40] width 111 height 16
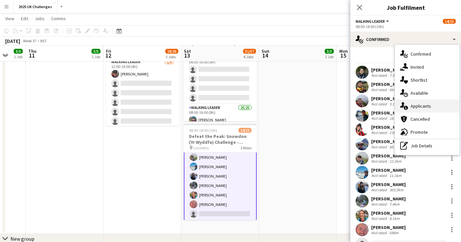
click at [425, 104] on div "single-neutral-actions-information Applicants" at bounding box center [427, 105] width 64 height 13
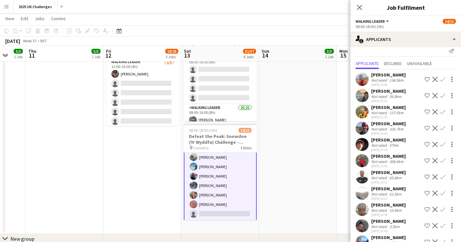
scroll to position [43, 0]
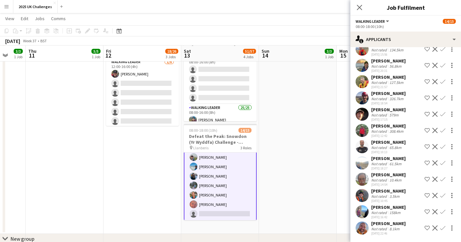
click at [440, 177] on app-icon "Confirm" at bounding box center [442, 179] width 5 height 5
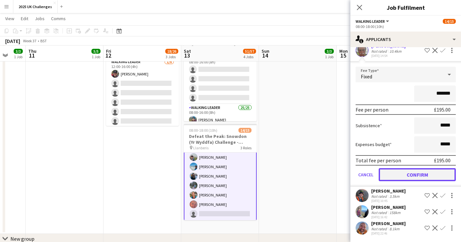
click at [436, 178] on button "Confirm" at bounding box center [416, 174] width 77 height 13
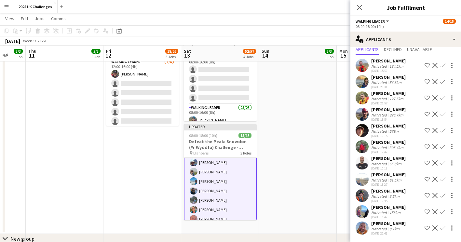
click at [328, 184] on app-date-cell "05:00-12:00 (7h) 3/3 Snowdon Local leaders - National 3 Peaks pin Llanberis 1 R…" at bounding box center [298, 31] width 78 height 404
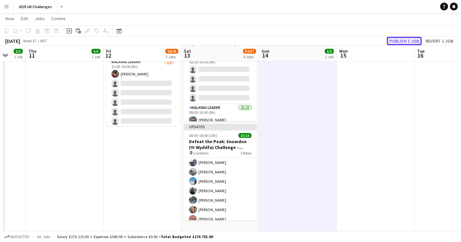
click at [403, 42] on button "Publish 1 job" at bounding box center [403, 41] width 35 height 8
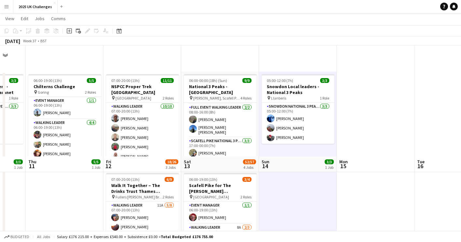
scroll to position [0, 0]
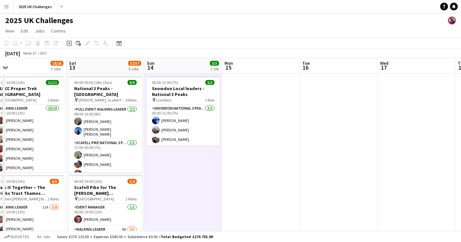
drag, startPoint x: 368, startPoint y: 182, endPoint x: 254, endPoint y: 172, distance: 115.2
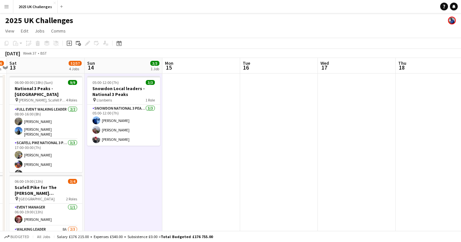
drag, startPoint x: 327, startPoint y: 171, endPoint x: 190, endPoint y: 165, distance: 137.0
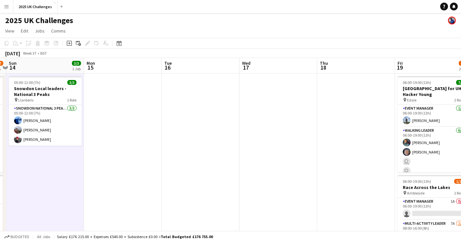
scroll to position [0, 207]
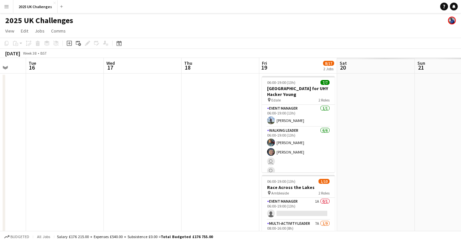
drag, startPoint x: 296, startPoint y: 174, endPoint x: 170, endPoint y: 164, distance: 127.2
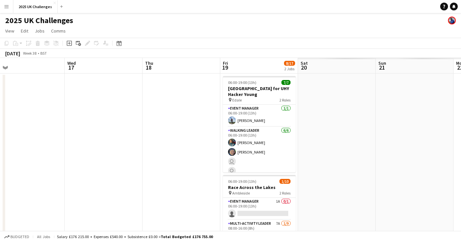
scroll to position [0, 247]
drag, startPoint x: 392, startPoint y: 173, endPoint x: 352, endPoint y: 183, distance: 41.2
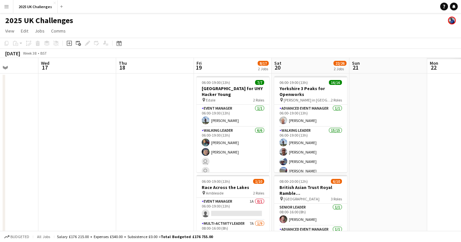
scroll to position [0, 195]
drag, startPoint x: 381, startPoint y: 185, endPoint x: 355, endPoint y: 187, distance: 25.8
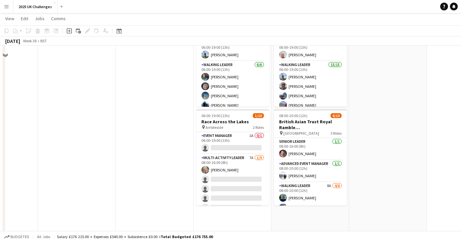
scroll to position [0, 0]
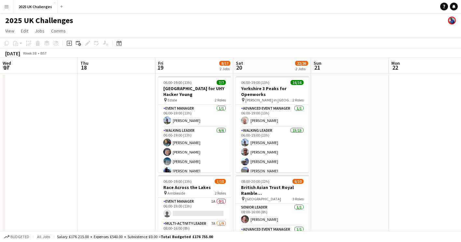
drag, startPoint x: 388, startPoint y: 184, endPoint x: 194, endPoint y: 192, distance: 194.2
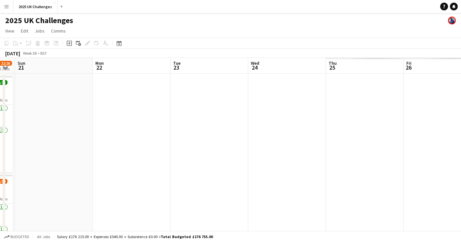
drag, startPoint x: 266, startPoint y: 177, endPoint x: 166, endPoint y: 174, distance: 99.5
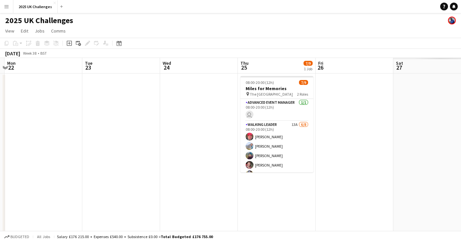
drag, startPoint x: 308, startPoint y: 176, endPoint x: 220, endPoint y: 182, distance: 88.3
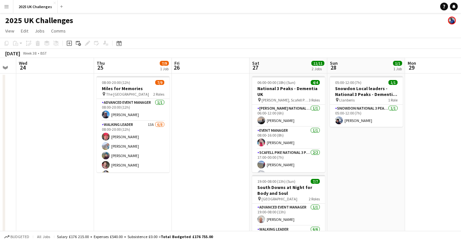
drag, startPoint x: 354, startPoint y: 196, endPoint x: 210, endPoint y: 198, distance: 143.7
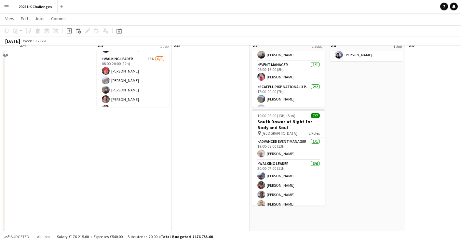
scroll to position [7, 0]
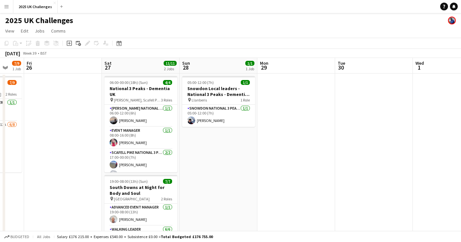
drag, startPoint x: 439, startPoint y: 178, endPoint x: 224, endPoint y: 184, distance: 214.6
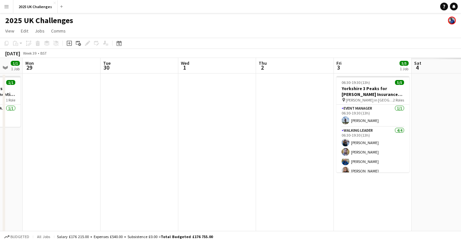
drag, startPoint x: 311, startPoint y: 174, endPoint x: 177, endPoint y: 166, distance: 134.5
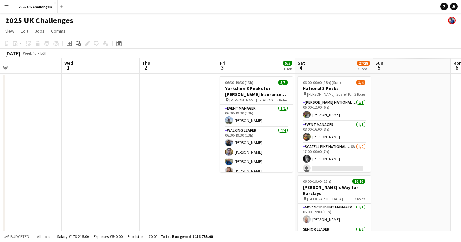
drag, startPoint x: 397, startPoint y: 194, endPoint x: 281, endPoint y: 196, distance: 116.4
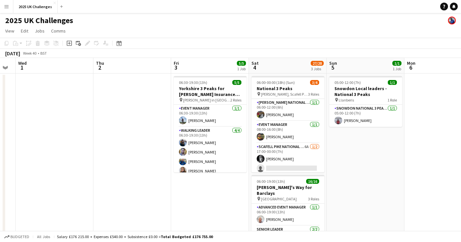
drag, startPoint x: 435, startPoint y: 188, endPoint x: 388, endPoint y: 193, distance: 46.4
click at [289, 155] on app-card-role "Scafell Pike National 3 Peaks Walking Leader 6A [DATE] 17:00-00:00 (7h) [PERSON…" at bounding box center [287, 159] width 73 height 32
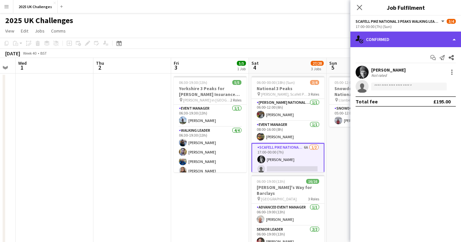
click at [418, 32] on div "single-neutral-actions-check-2 Confirmed" at bounding box center [405, 40] width 111 height 16
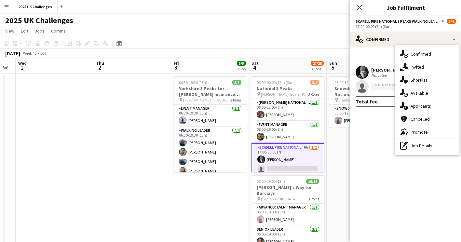
click at [432, 105] on div "single-neutral-actions-information Applicants" at bounding box center [427, 105] width 64 height 13
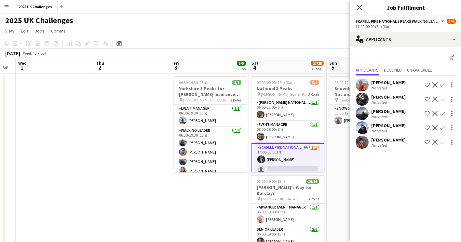
click at [392, 140] on div "[PERSON_NAME]" at bounding box center [388, 140] width 34 height 6
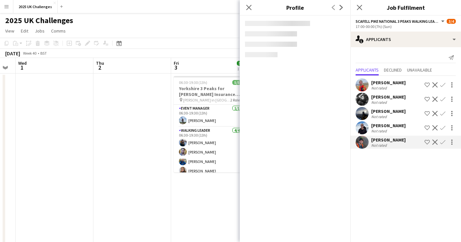
click at [392, 140] on div "[PERSON_NAME]" at bounding box center [388, 140] width 34 height 6
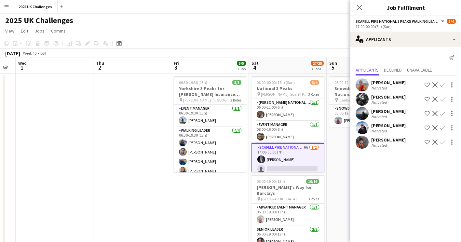
click at [443, 140] on app-icon "Confirm" at bounding box center [442, 141] width 5 height 5
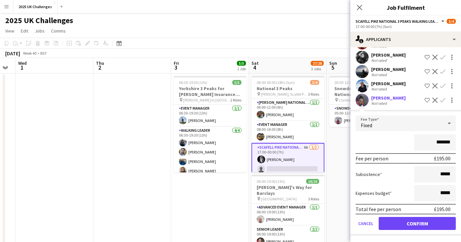
scroll to position [46, 0]
click at [418, 223] on button "Confirm" at bounding box center [416, 223] width 77 height 13
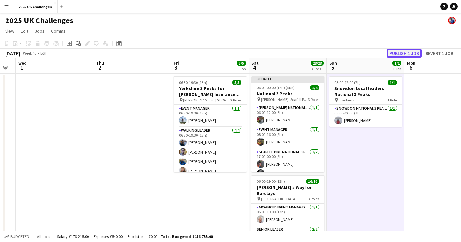
click at [414, 54] on button "Publish 1 job" at bounding box center [403, 53] width 35 height 8
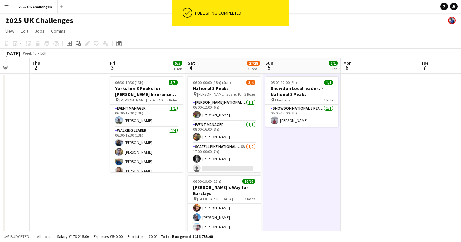
drag, startPoint x: 418, startPoint y: 177, endPoint x: 275, endPoint y: 170, distance: 142.9
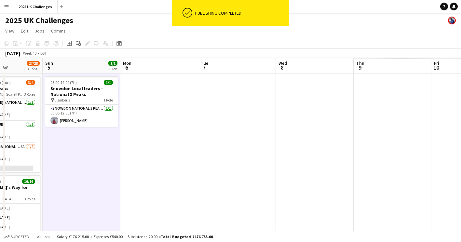
drag, startPoint x: 390, startPoint y: 177, endPoint x: 249, endPoint y: 176, distance: 141.1
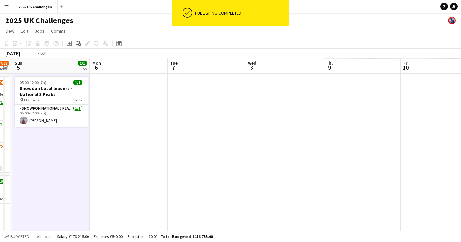
drag, startPoint x: 302, startPoint y: 175, endPoint x: 210, endPoint y: 176, distance: 92.0
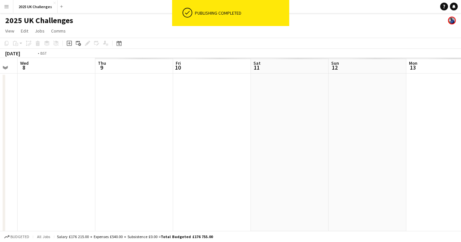
drag, startPoint x: 265, startPoint y: 171, endPoint x: 455, endPoint y: 193, distance: 192.1
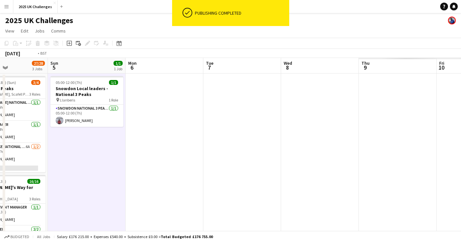
drag, startPoint x: 221, startPoint y: 176, endPoint x: 76, endPoint y: 132, distance: 151.2
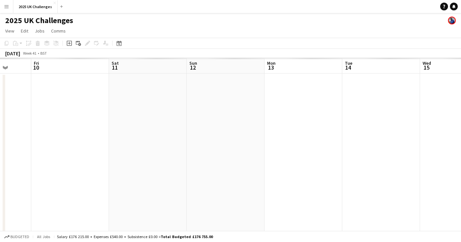
drag, startPoint x: 310, startPoint y: 141, endPoint x: 103, endPoint y: 133, distance: 207.2
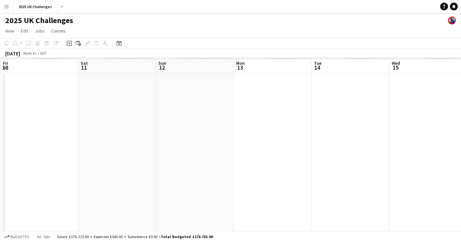
drag, startPoint x: 199, startPoint y: 132, endPoint x: -1, endPoint y: 136, distance: 200.6
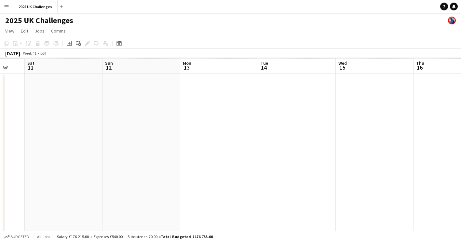
drag, startPoint x: 264, startPoint y: 185, endPoint x: 271, endPoint y: 192, distance: 9.7
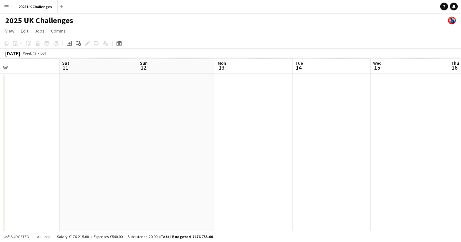
drag, startPoint x: 212, startPoint y: 180, endPoint x: 391, endPoint y: 198, distance: 180.7
drag, startPoint x: 445, startPoint y: 216, endPoint x: 449, endPoint y: 217, distance: 4.4
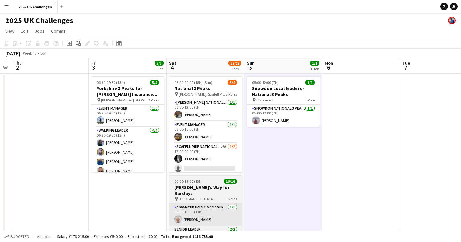
drag, startPoint x: 220, startPoint y: 186, endPoint x: 381, endPoint y: 217, distance: 163.6
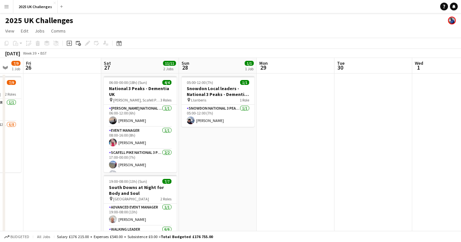
scroll to position [0, 131]
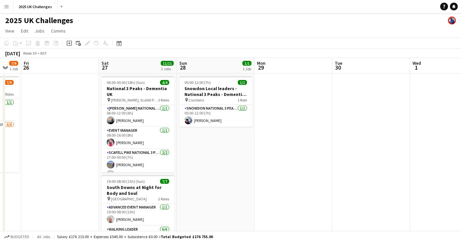
drag, startPoint x: 275, startPoint y: 205, endPoint x: 323, endPoint y: 218, distance: 49.5
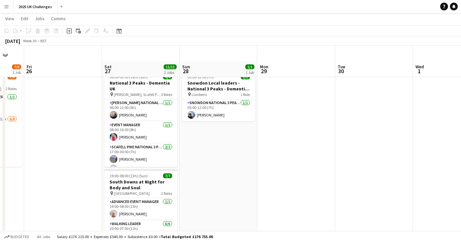
scroll to position [0, 0]
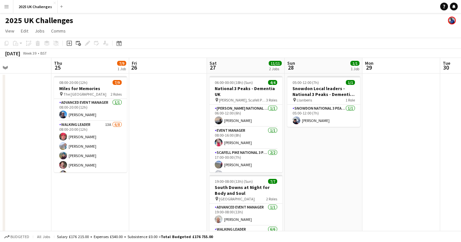
drag, startPoint x: 401, startPoint y: 195, endPoint x: 406, endPoint y: 195, distance: 4.9
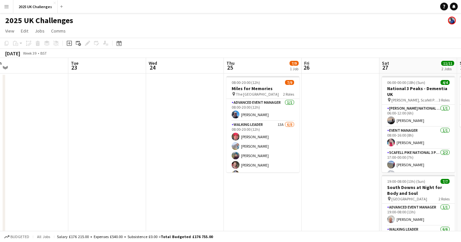
drag, startPoint x: 210, startPoint y: 218, endPoint x: 320, endPoint y: 249, distance: 114.2
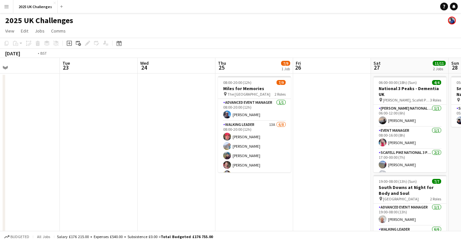
scroll to position [0, 202]
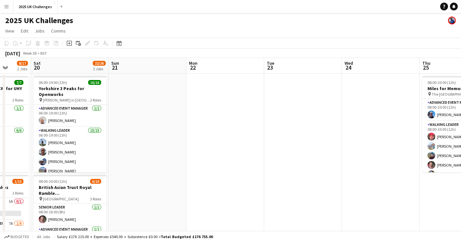
drag, startPoint x: 220, startPoint y: 212, endPoint x: 237, endPoint y: 216, distance: 16.6
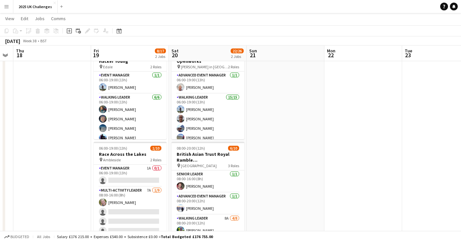
scroll to position [0, 135]
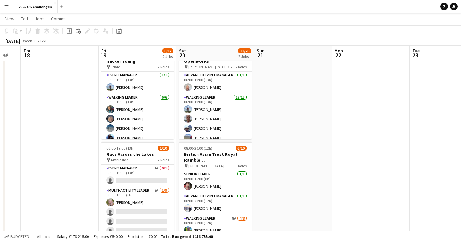
drag, startPoint x: 188, startPoint y: 177, endPoint x: 309, endPoint y: 198, distance: 122.7
click at [309, 198] on app-calendar-viewport "Tue 16 Wed 17 Thu 18 Fri 19 8/17 2 Jobs Sat 20 22/26 2 Jobs Sun 21 Mon 22 Tue 2…" at bounding box center [230, 234] width 461 height 482
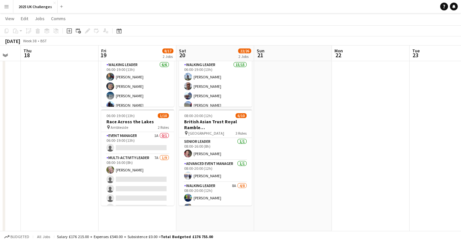
scroll to position [33, 0]
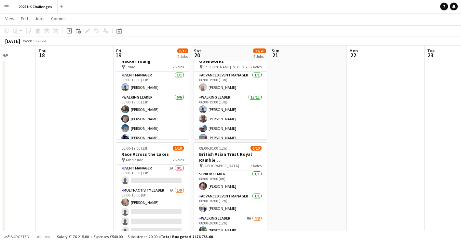
drag, startPoint x: 284, startPoint y: 175, endPoint x: 456, endPoint y: 192, distance: 173.1
click at [456, 192] on app-calendar-viewport "Mon 15 Tue 16 Wed 17 Thu 18 Fri 19 8/17 2 Jobs Sat 20 22/26 2 Jobs Sun 21 Mon 2…" at bounding box center [230, 234] width 461 height 482
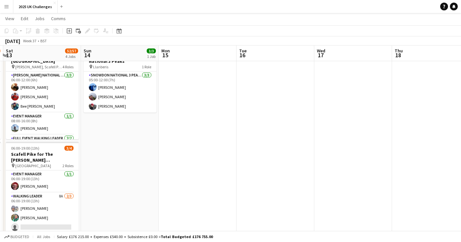
drag, startPoint x: 229, startPoint y: 172, endPoint x: 362, endPoint y: 192, distance: 134.1
click at [373, 191] on app-calendar-viewport "Thu 11 5/5 1 Job Fri 12 18/26 3 Jobs Sat 13 52/57 4 Jobs Sun 14 3/3 1 Job Mon 1…" at bounding box center [230, 234] width 461 height 482
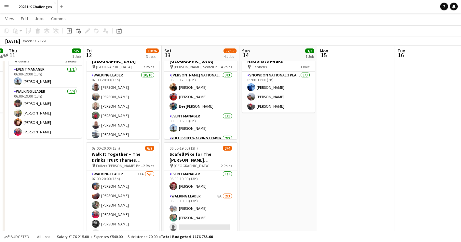
drag, startPoint x: 251, startPoint y: 188, endPoint x: 409, endPoint y: 206, distance: 159.4
click at [409, 206] on app-calendar-viewport "Tue 9 9/9 1 Job Wed 10 3/3 1 Job Thu 11 5/5 1 Job Fri 12 18/26 3 Jobs Sat 13 52…" at bounding box center [230, 234] width 461 height 482
click at [409, 206] on app-date-cell at bounding box center [434, 242] width 78 height 404
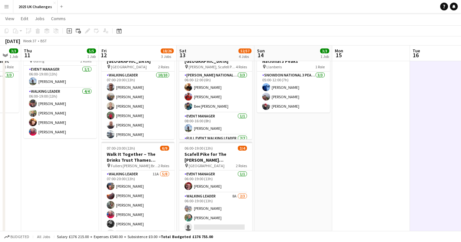
scroll to position [0, 200]
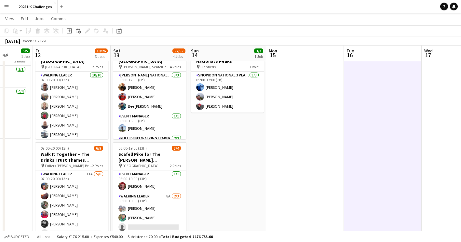
drag, startPoint x: 409, startPoint y: 206, endPoint x: 436, endPoint y: 211, distance: 27.0
click at [436, 211] on app-calendar-viewport "Tue 9 9/9 1 Job Wed 10 3/3 1 Job Thu 11 5/5 1 Job Fri 12 18/26 3 Jobs Sat 13 52…" at bounding box center [230, 234] width 461 height 482
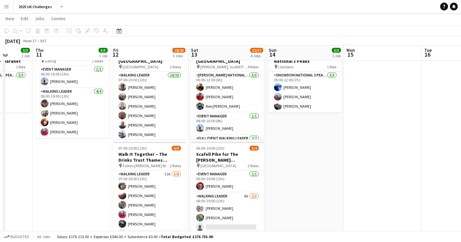
scroll to position [9, 0]
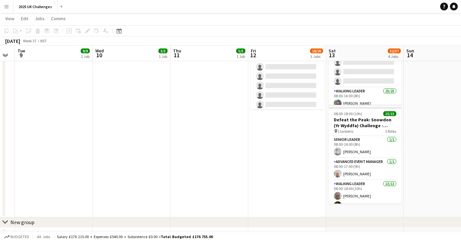
drag, startPoint x: 324, startPoint y: 149, endPoint x: 325, endPoint y: 167, distance: 17.9
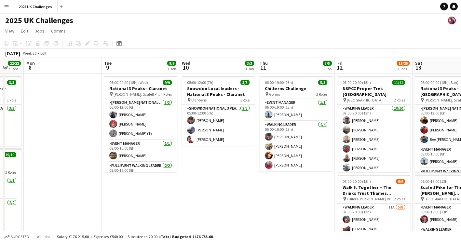
drag, startPoint x: 111, startPoint y: 193, endPoint x: 273, endPoint y: 218, distance: 164.9
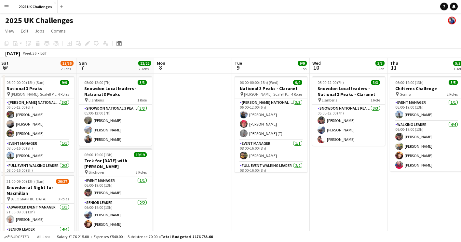
drag, startPoint x: 260, startPoint y: 226, endPoint x: 272, endPoint y: 228, distance: 11.9
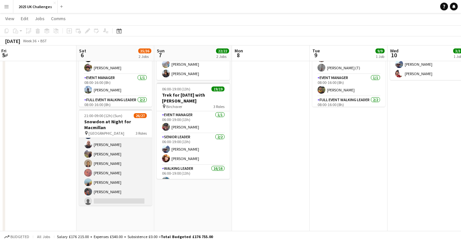
click at [128, 192] on app-card-role "Walking Leader 3A 21/22 21:00-09:00 (12h) [PERSON_NAME] [PERSON_NAME] [PERSON_N…" at bounding box center [115, 96] width 73 height 222
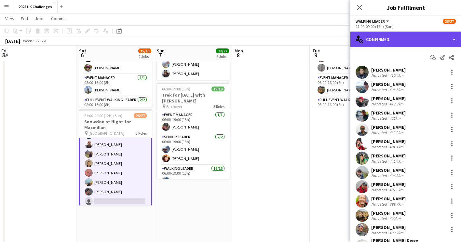
click at [381, 42] on div "single-neutral-actions-check-2 Confirmed" at bounding box center [405, 40] width 111 height 16
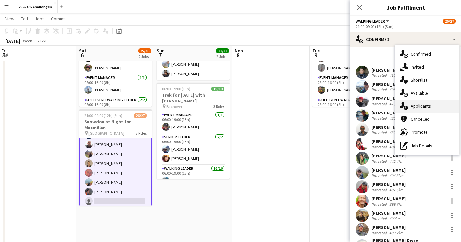
click at [406, 107] on icon at bounding box center [405, 108] width 4 height 4
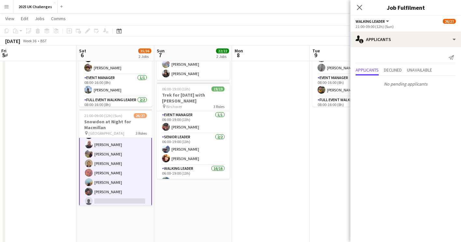
click at [315, 188] on app-date-cell "06:00-00:00 (18h) (Wed) 9/9 National 3 Peaks - Claranet pin [PERSON_NAME], [PER…" at bounding box center [348, 210] width 78 height 404
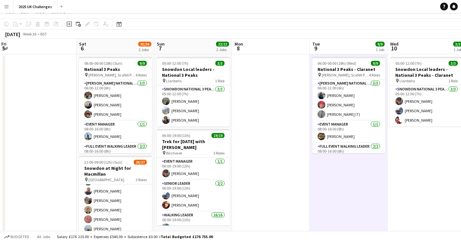
scroll to position [0, 0]
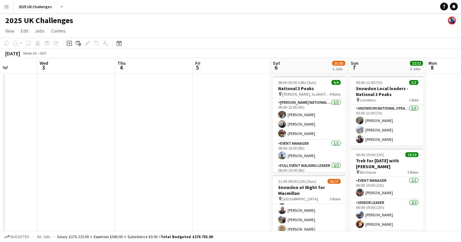
drag, startPoint x: 441, startPoint y: 215, endPoint x: 443, endPoint y: 226, distance: 11.8
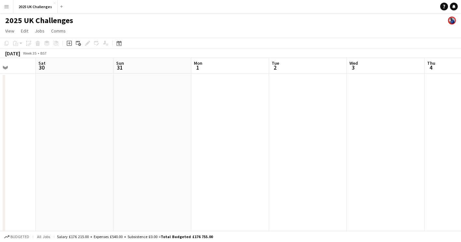
drag, startPoint x: 26, startPoint y: 202, endPoint x: 378, endPoint y: 237, distance: 353.8
drag, startPoint x: 201, startPoint y: 197, endPoint x: 353, endPoint y: 220, distance: 154.2
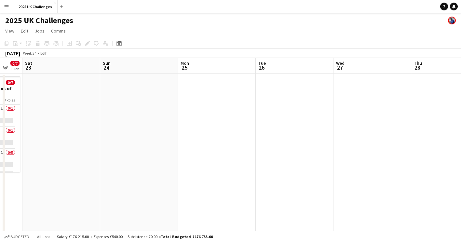
drag, startPoint x: 315, startPoint y: 223, endPoint x: 343, endPoint y: 228, distance: 28.0
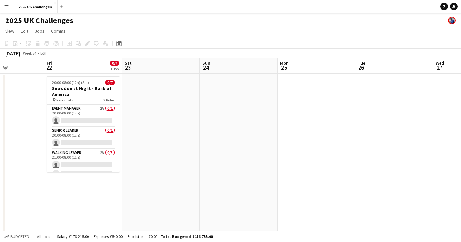
scroll to position [0, 162]
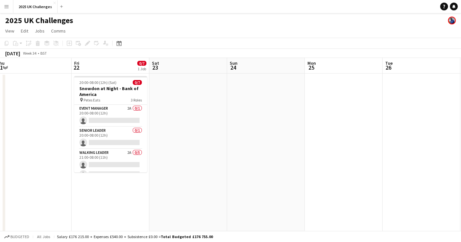
drag, startPoint x: 230, startPoint y: 206, endPoint x: 353, endPoint y: 218, distance: 123.2
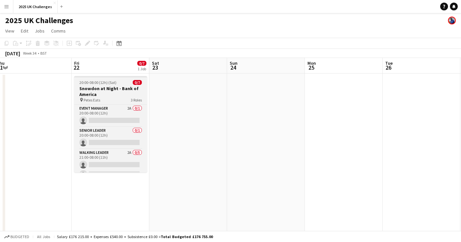
scroll to position [0, 162]
drag, startPoint x: 107, startPoint y: 81, endPoint x: 97, endPoint y: 81, distance: 10.1
click at [97, 81] on span "20:00-08:00 (12h) (Sat)" at bounding box center [97, 82] width 37 height 5
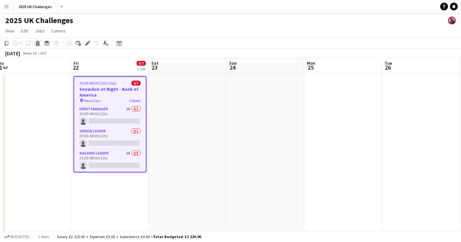
click at [37, 45] on icon "Delete" at bounding box center [37, 43] width 5 height 5
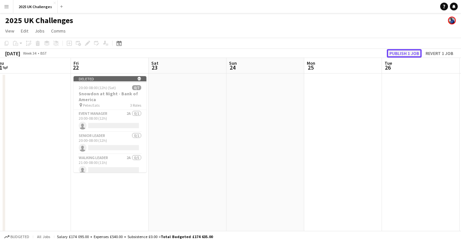
click at [408, 51] on button "Publish 1 job" at bounding box center [403, 53] width 35 height 8
